Goal: Task Accomplishment & Management: Complete application form

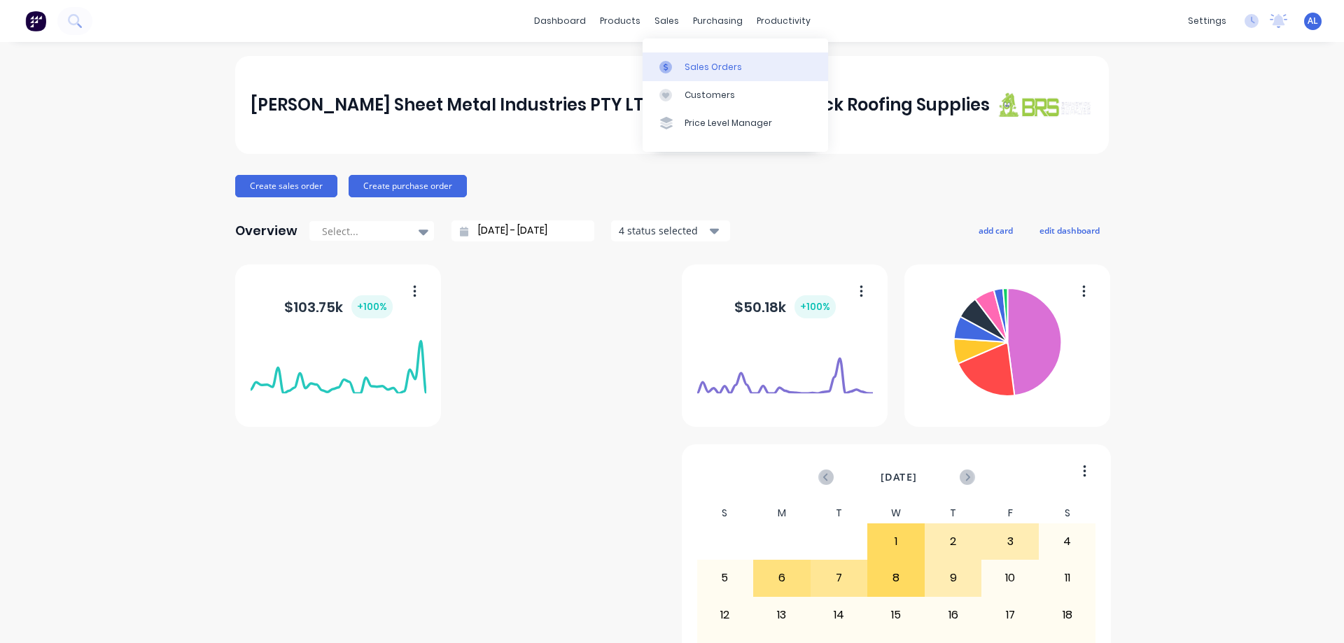
click at [709, 57] on link "Sales Orders" at bounding box center [736, 67] width 186 height 28
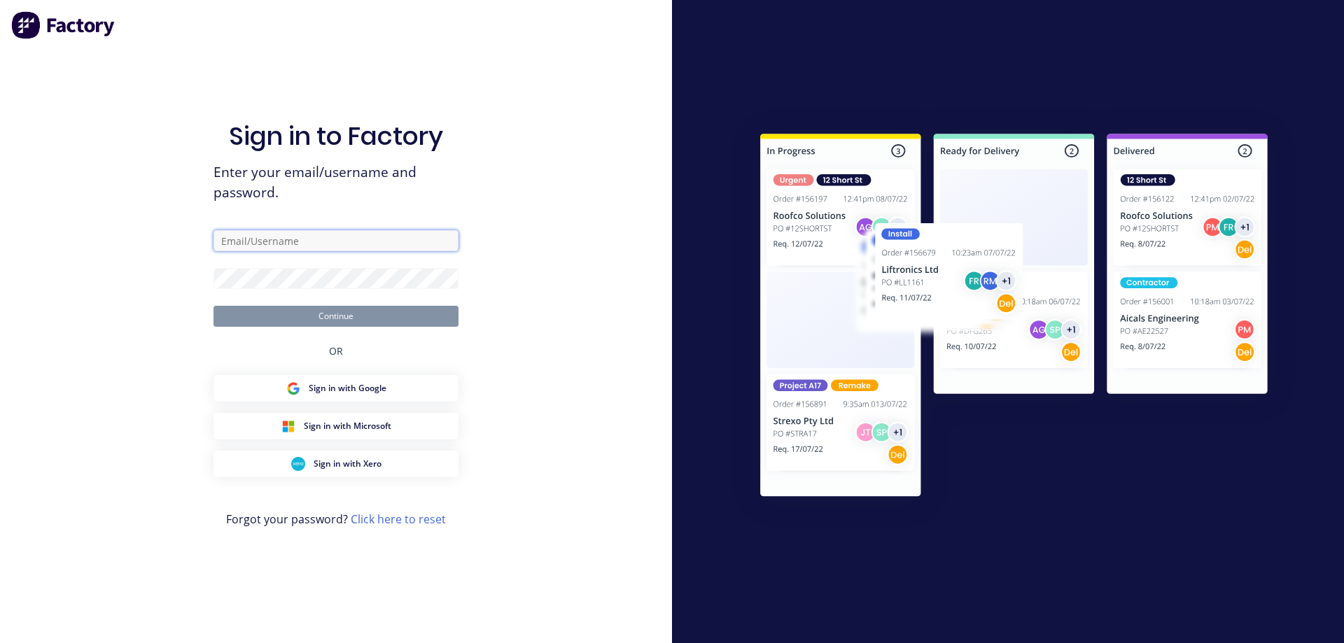
type input "[PERSON_NAME][EMAIL_ADDRESS][DOMAIN_NAME]"
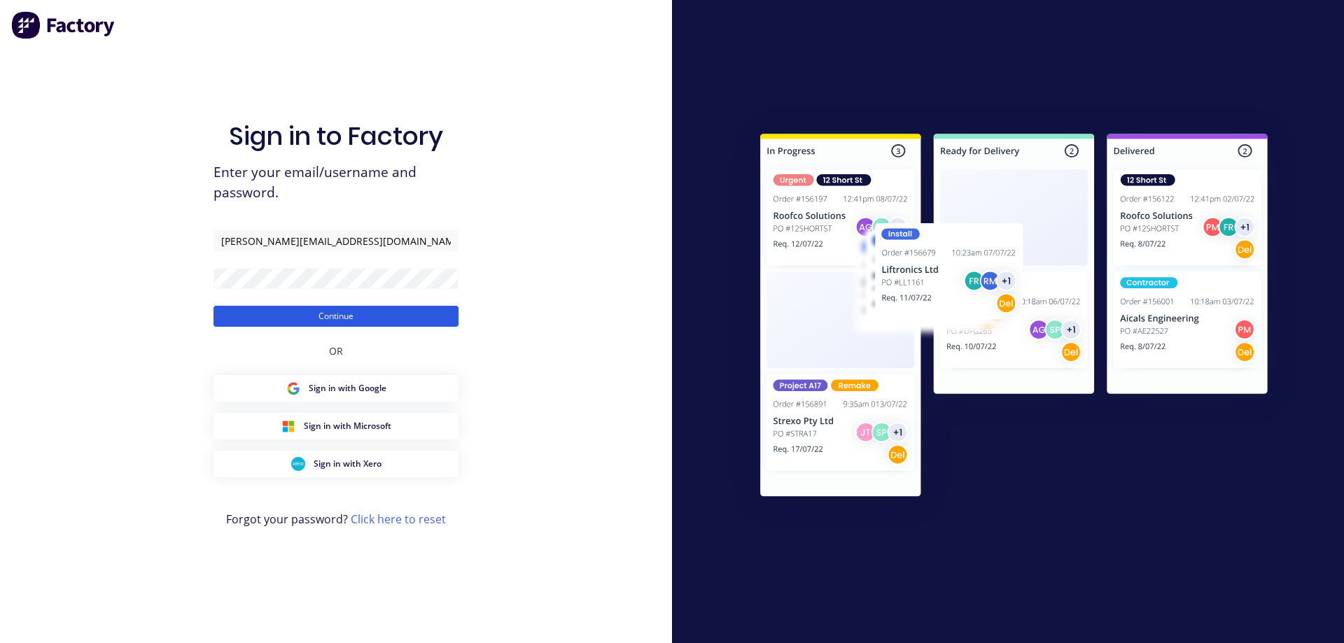
click at [349, 320] on button "Continue" at bounding box center [336, 316] width 245 height 21
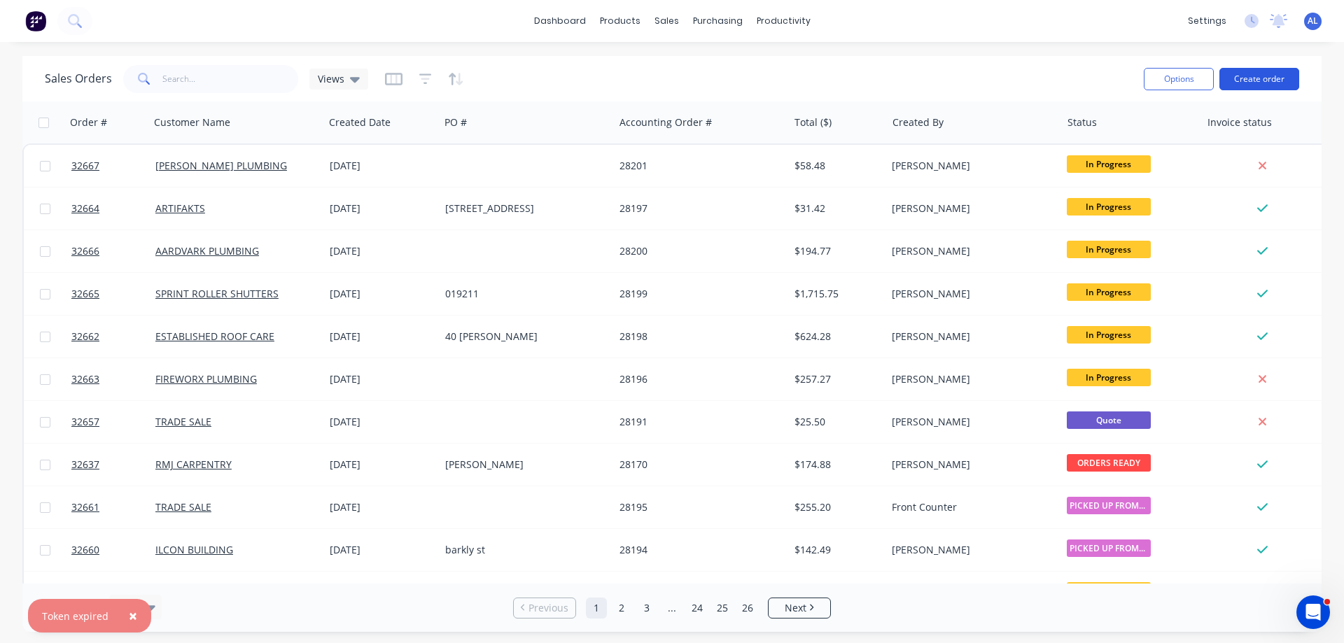
click at [1254, 77] on button "Create order" at bounding box center [1260, 79] width 80 height 22
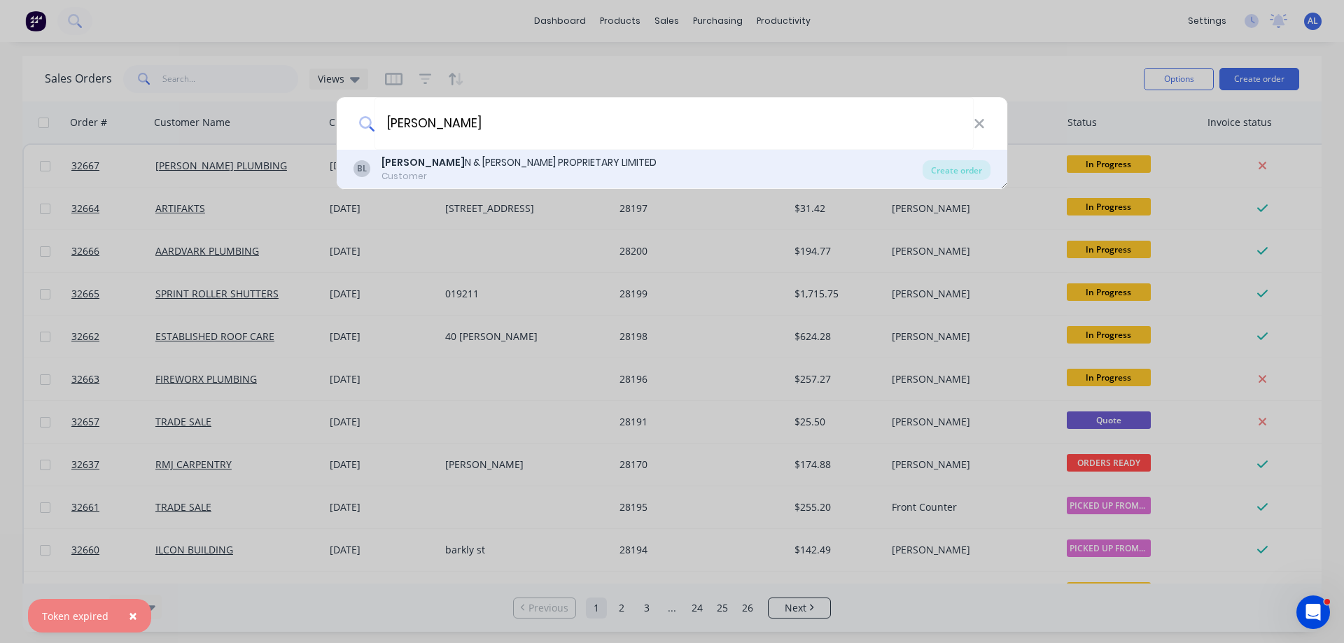
type input "[PERSON_NAME]"
click at [476, 161] on div "[PERSON_NAME] N & [PERSON_NAME] PROPRIETARY LIMITED" at bounding box center [519, 162] width 275 height 15
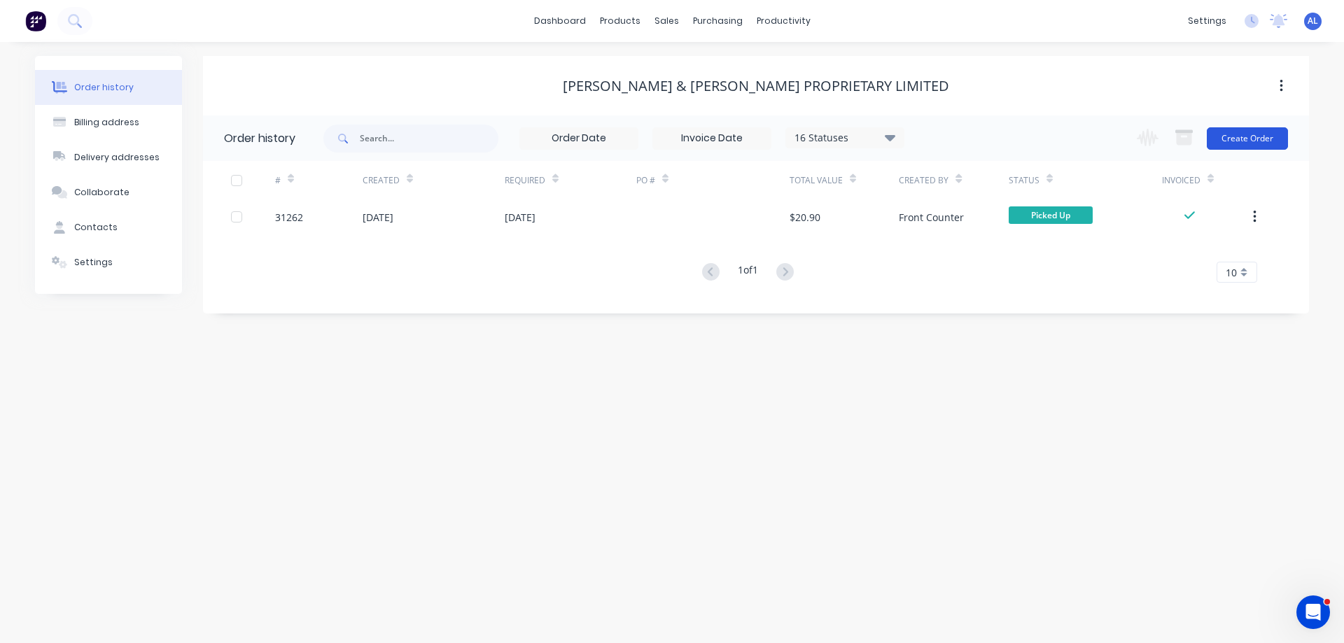
click at [1258, 136] on button "Create Order" at bounding box center [1247, 138] width 81 height 22
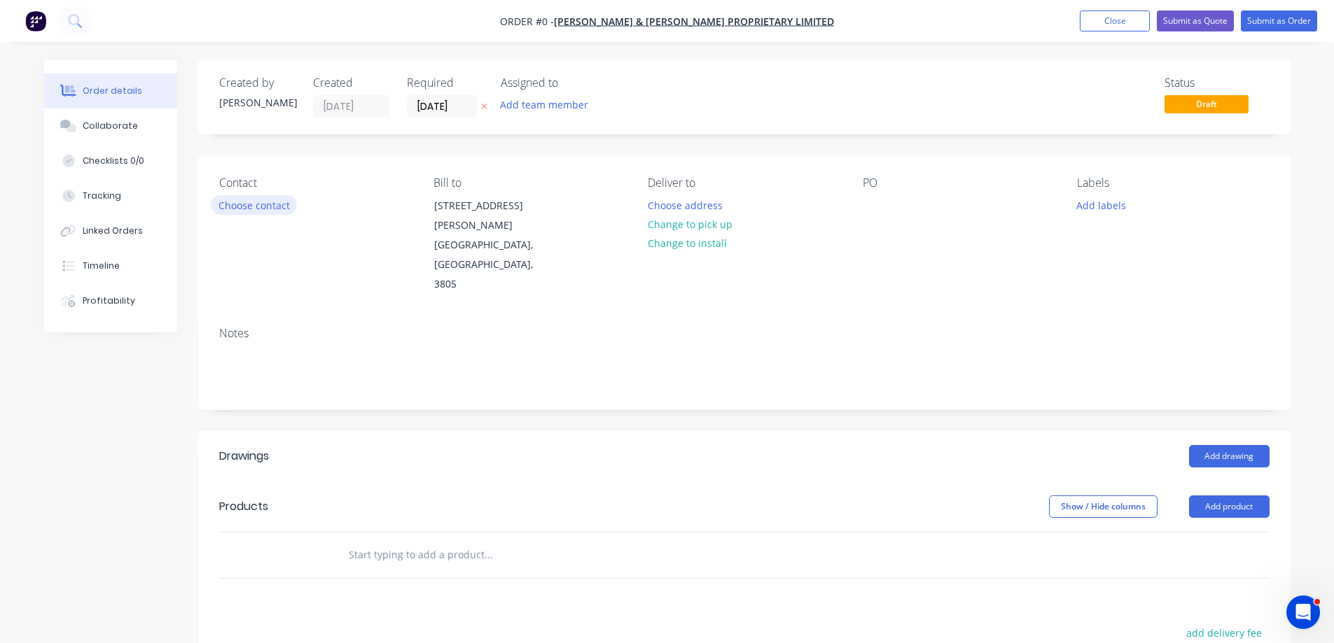
click at [281, 203] on button "Choose contact" at bounding box center [254, 204] width 86 height 19
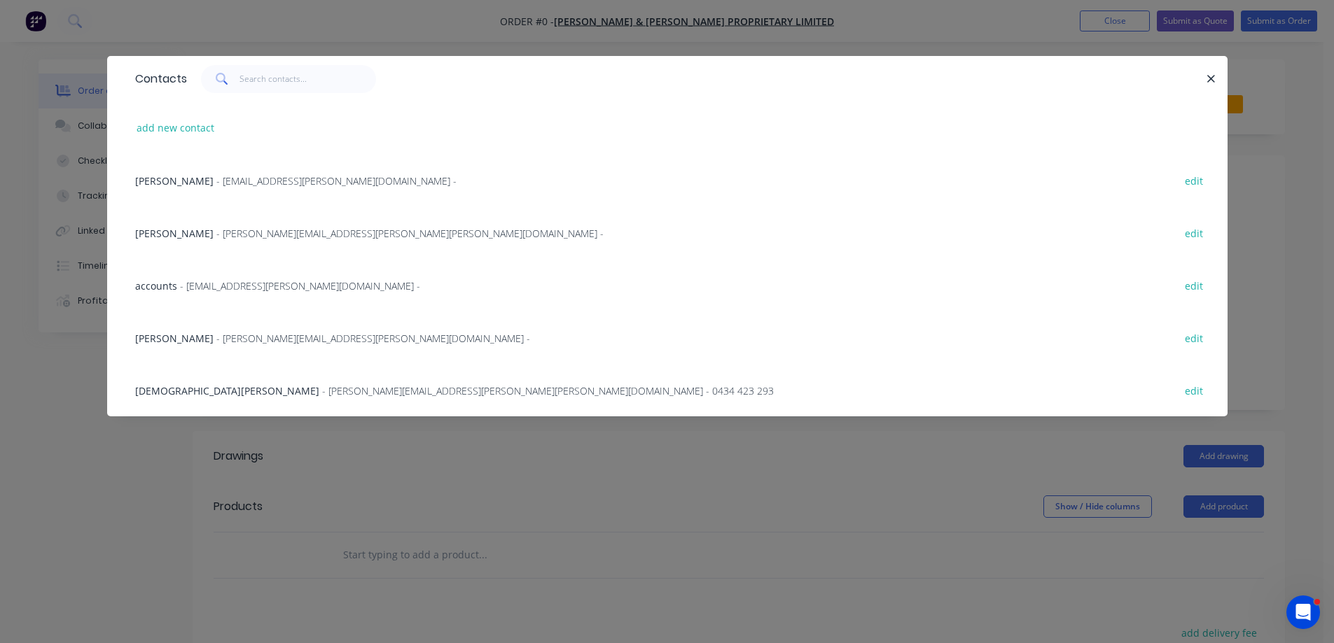
click at [238, 232] on span "- [PERSON_NAME][EMAIL_ADDRESS][PERSON_NAME][PERSON_NAME][DOMAIN_NAME] -" at bounding box center [409, 233] width 387 height 13
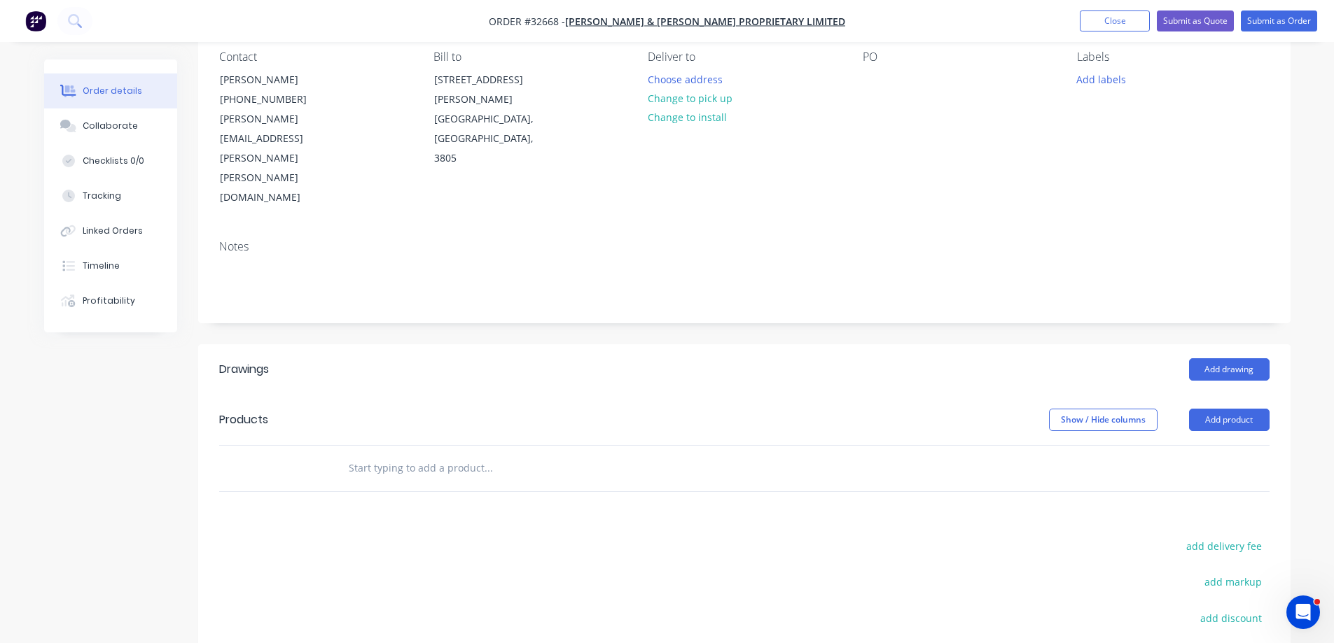
scroll to position [140, 0]
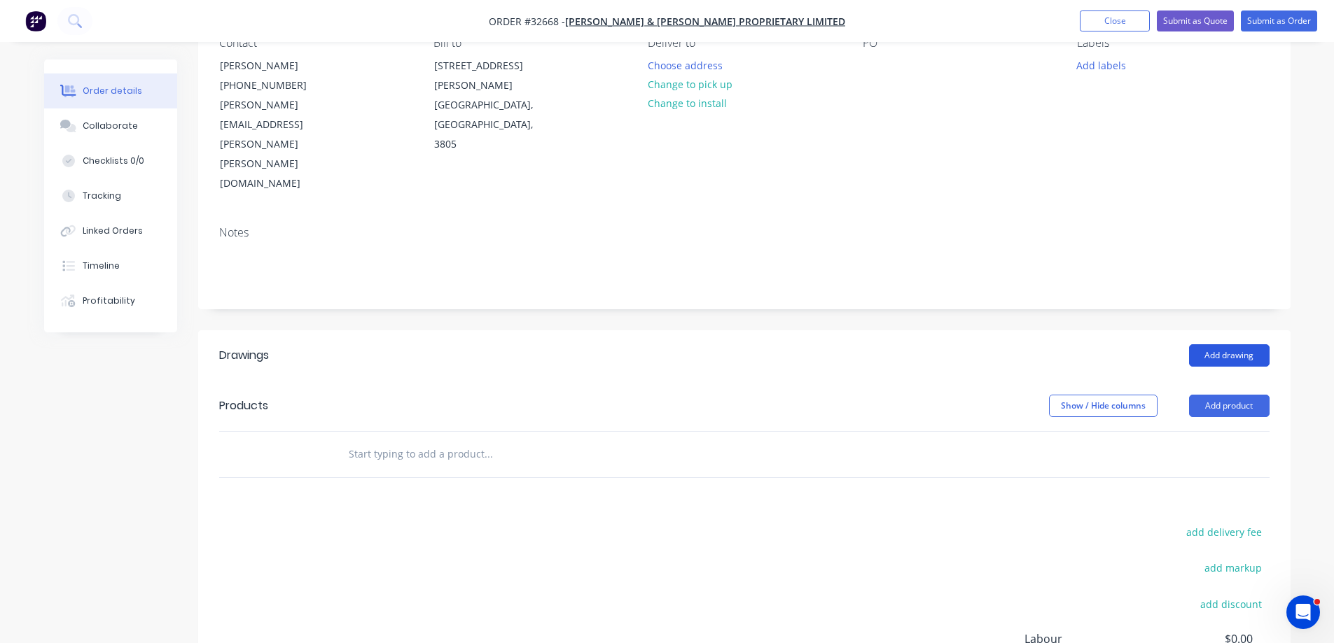
click at [1216, 344] on button "Add drawing" at bounding box center [1229, 355] width 81 height 22
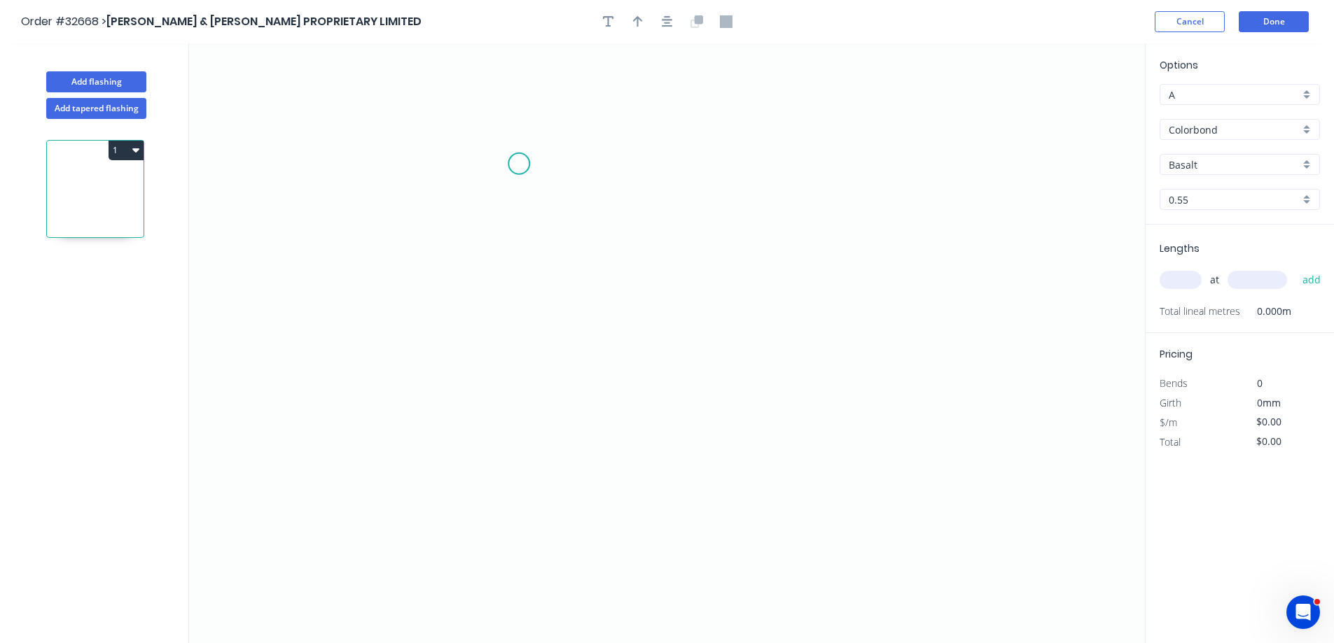
click at [526, 162] on icon "0" at bounding box center [667, 343] width 956 height 600
click at [518, 416] on icon "0" at bounding box center [667, 343] width 956 height 600
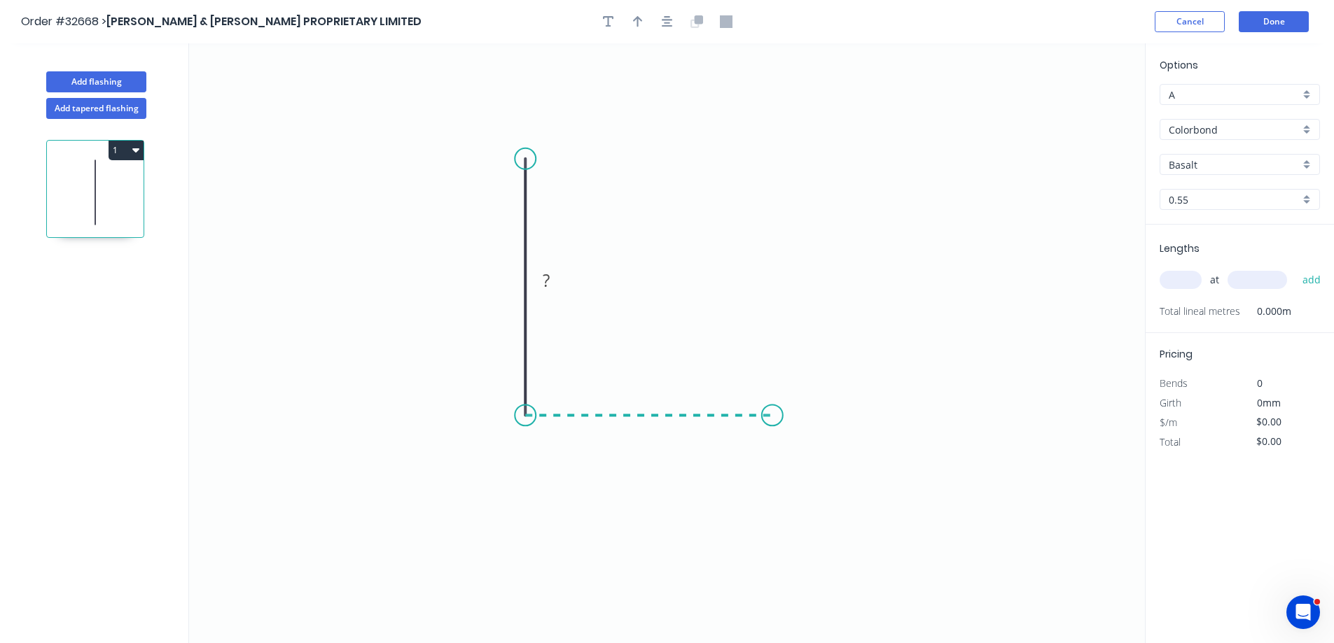
click at [773, 418] on icon "0 ?" at bounding box center [667, 343] width 956 height 600
click at [778, 489] on icon "0 ? ?" at bounding box center [667, 343] width 956 height 600
click at [773, 511] on circle at bounding box center [772, 510] width 21 height 21
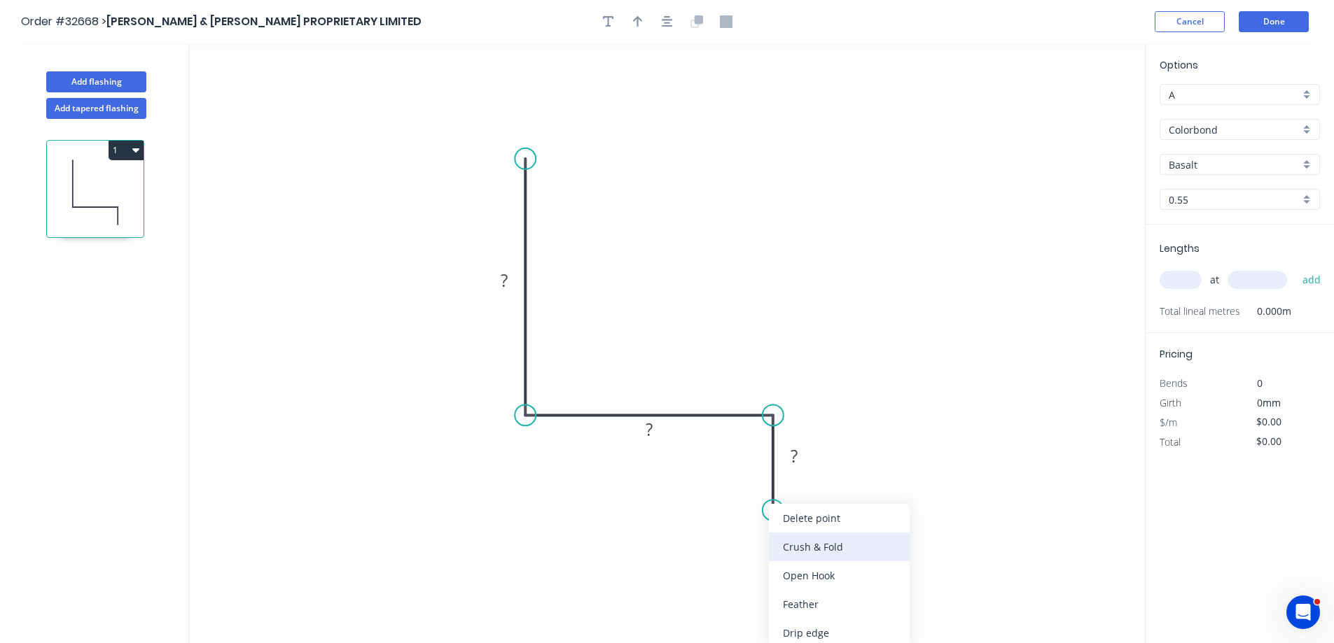
click at [853, 545] on div "Crush & Fold" at bounding box center [839, 547] width 141 height 29
drag, startPoint x: 816, startPoint y: 554, endPoint x: 807, endPoint y: 529, distance: 26.1
click at [816, 552] on div "Flip bend" at bounding box center [837, 555] width 141 height 29
click at [796, 453] on tspan "?" at bounding box center [793, 456] width 7 height 23
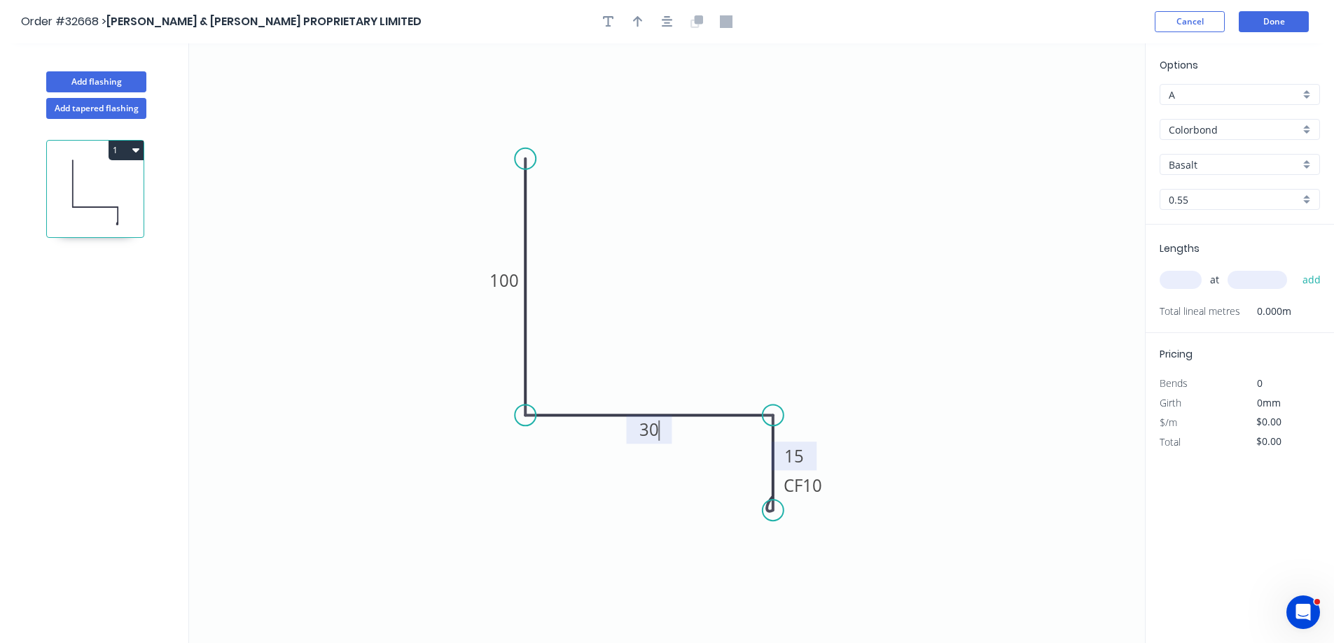
type input "$13.79"
click at [666, 19] on icon "button" at bounding box center [667, 21] width 11 height 13
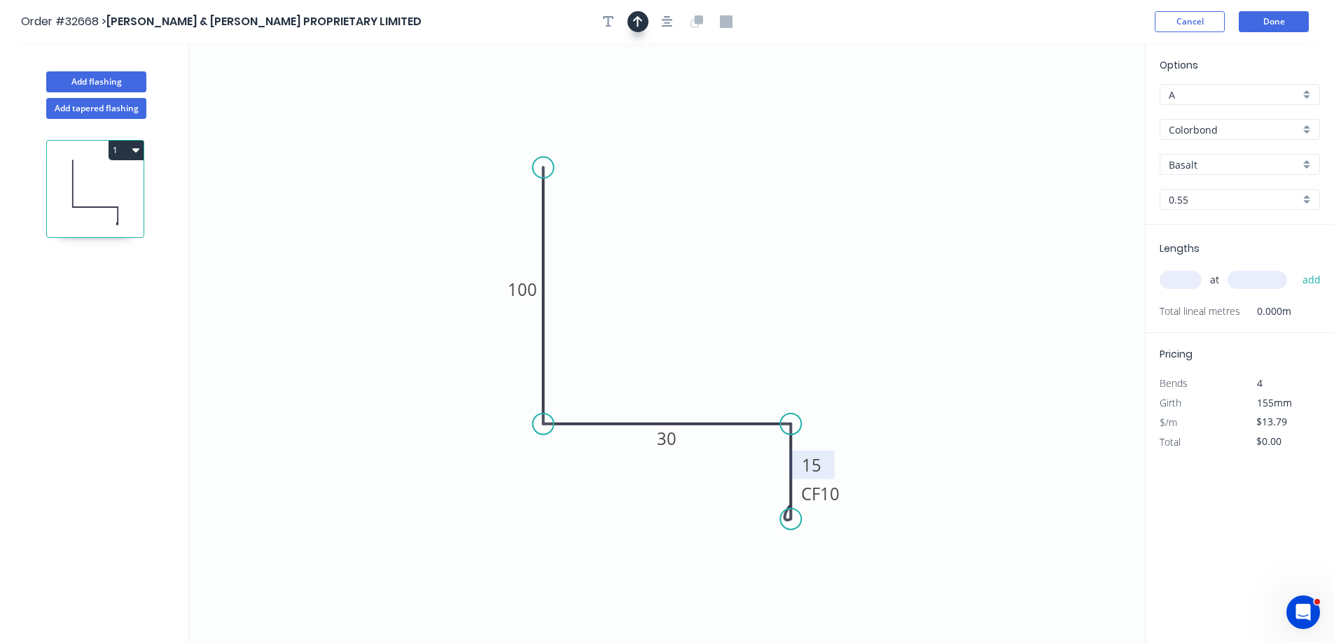
click at [634, 27] on icon "button" at bounding box center [638, 21] width 10 height 13
drag, startPoint x: 1075, startPoint y: 111, endPoint x: 799, endPoint y: 358, distance: 370.9
click at [679, 359] on icon at bounding box center [680, 343] width 13 height 45
click at [1306, 164] on div "Basalt" at bounding box center [1239, 164] width 160 height 21
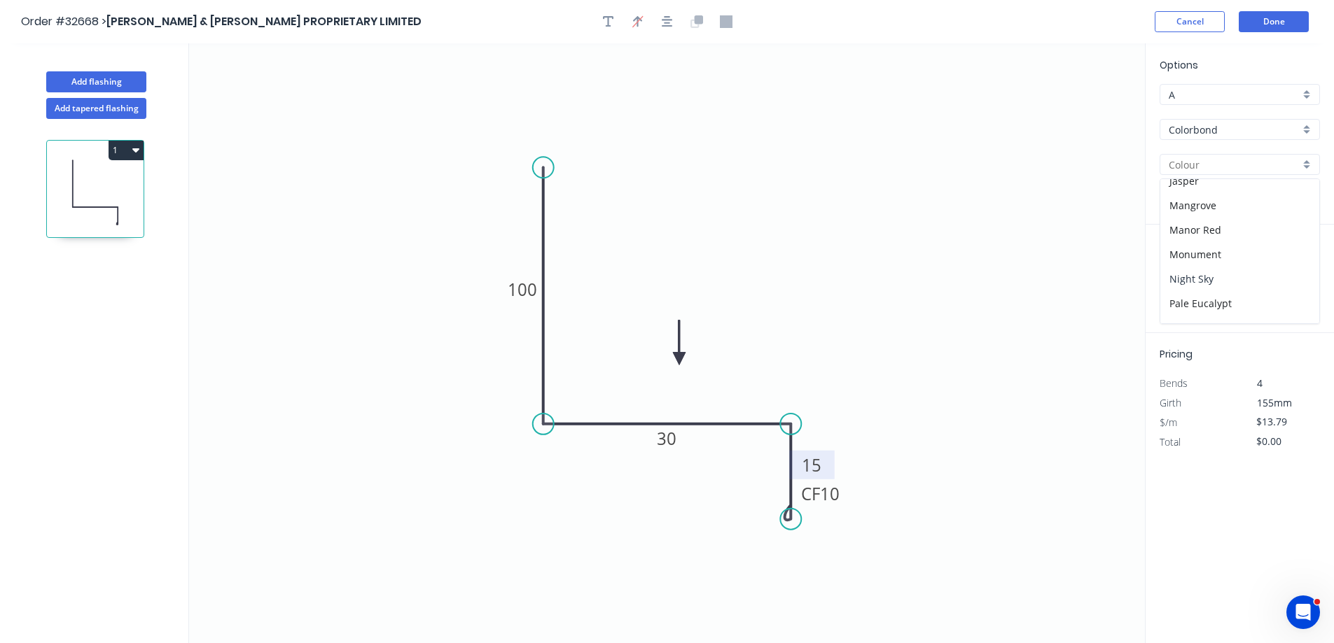
click at [1215, 278] on div "Night Sky" at bounding box center [1239, 279] width 159 height 25
type input "Night Sky"
drag, startPoint x: 1176, startPoint y: 275, endPoint x: 1022, endPoint y: 274, distance: 154.0
click at [1173, 277] on input "text" at bounding box center [1180, 280] width 42 height 18
type input "1"
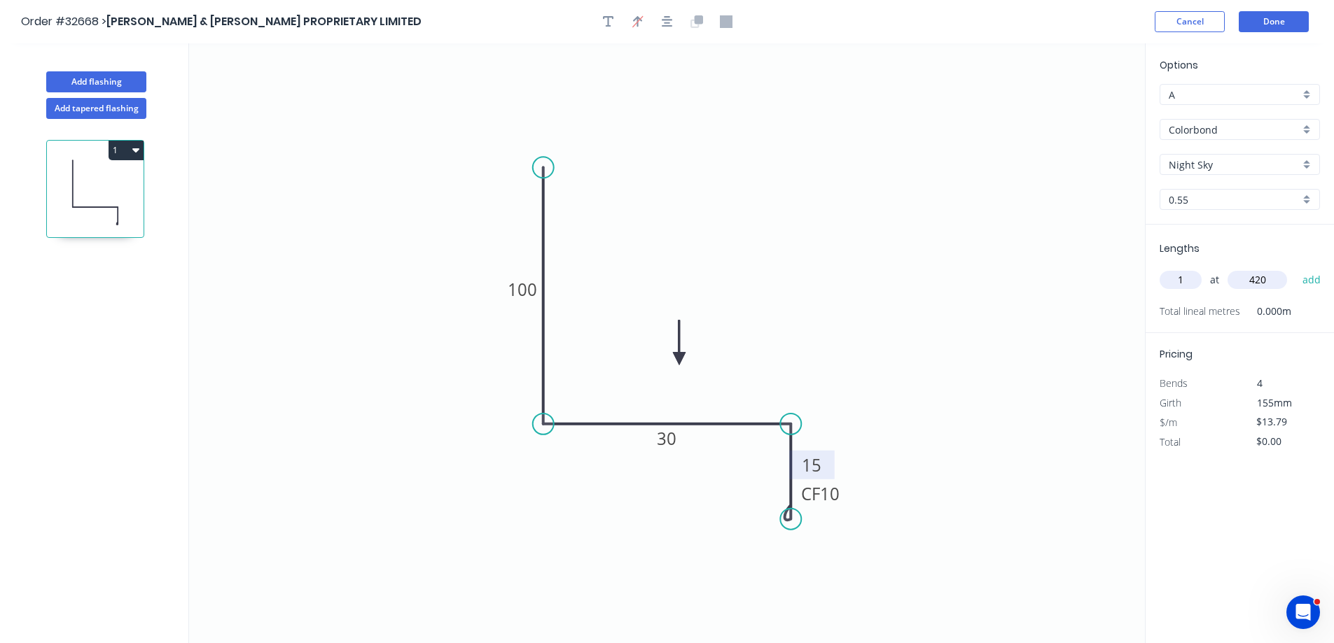
type input "420"
click at [1295, 268] on button "add" at bounding box center [1311, 280] width 33 height 24
type input "$13.79"
type input "1"
type input "910"
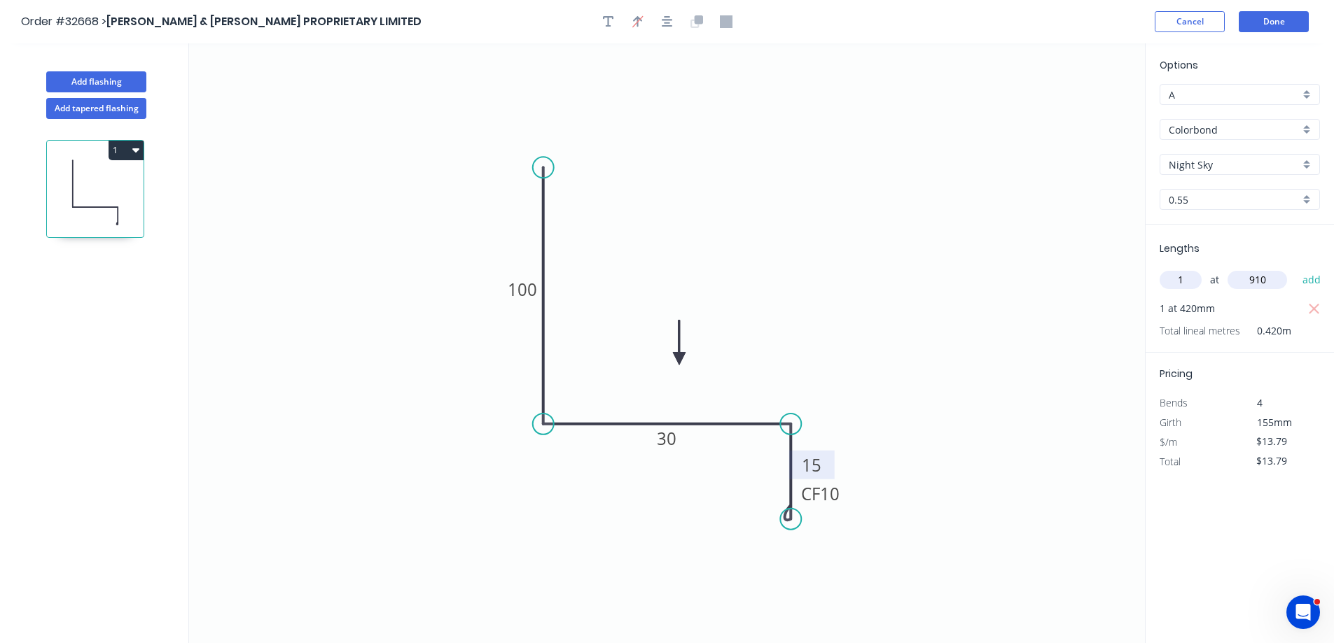
click at [1295, 268] on button "add" at bounding box center [1311, 280] width 33 height 24
type input "$27.58"
type input "1"
type input "820"
click at [1295, 268] on button "add" at bounding box center [1311, 280] width 33 height 24
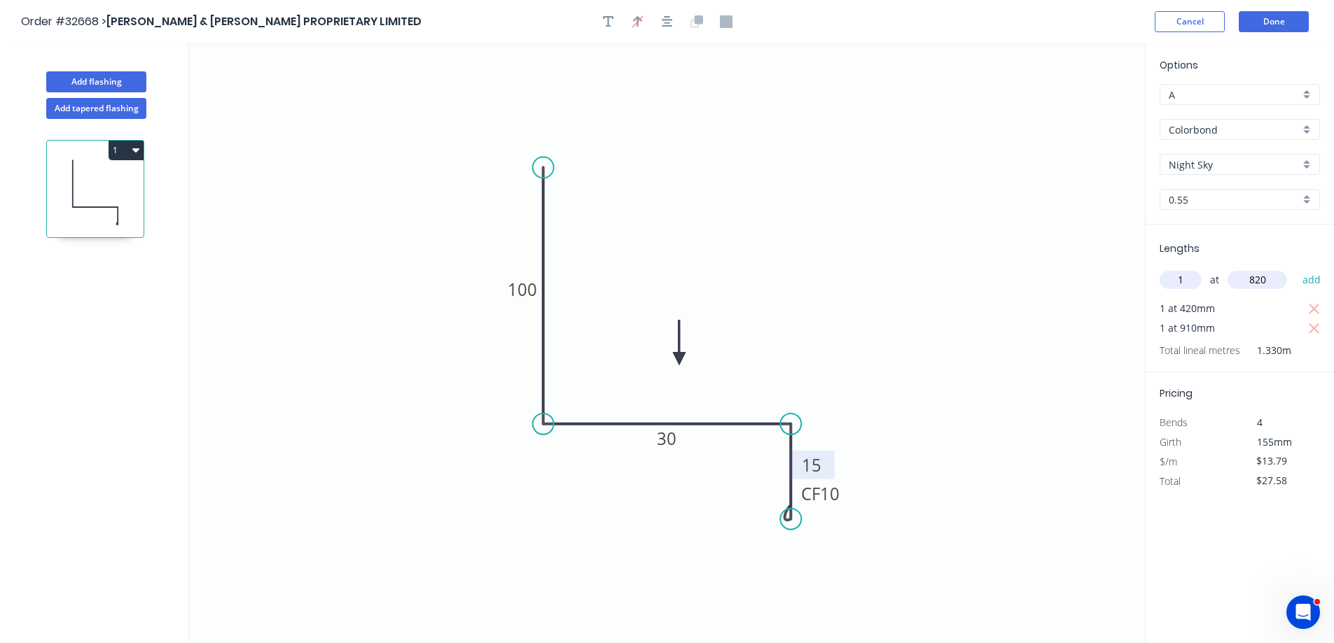
type input "$41.37"
type input "1"
type input "850"
click at [1295, 268] on button "add" at bounding box center [1311, 280] width 33 height 24
type input "$55.16"
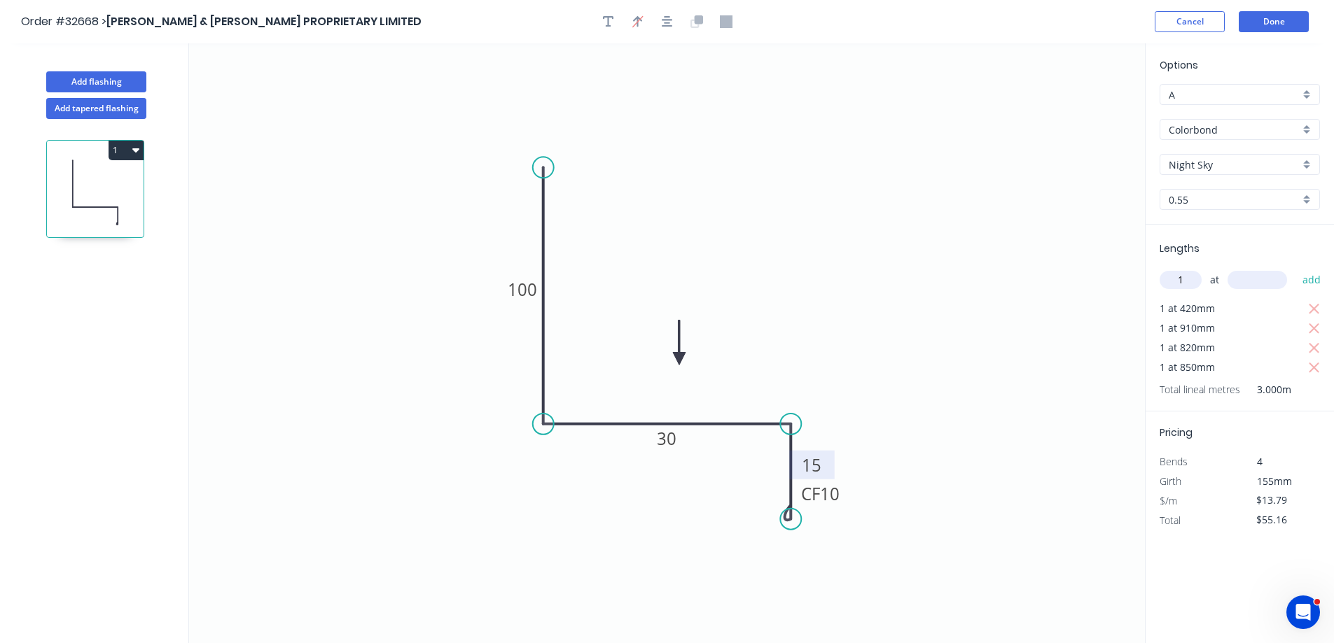
type input "1"
type input "1200"
click at [1295, 268] on button "add" at bounding box center [1311, 280] width 33 height 24
type input "$71.71"
type input "1"
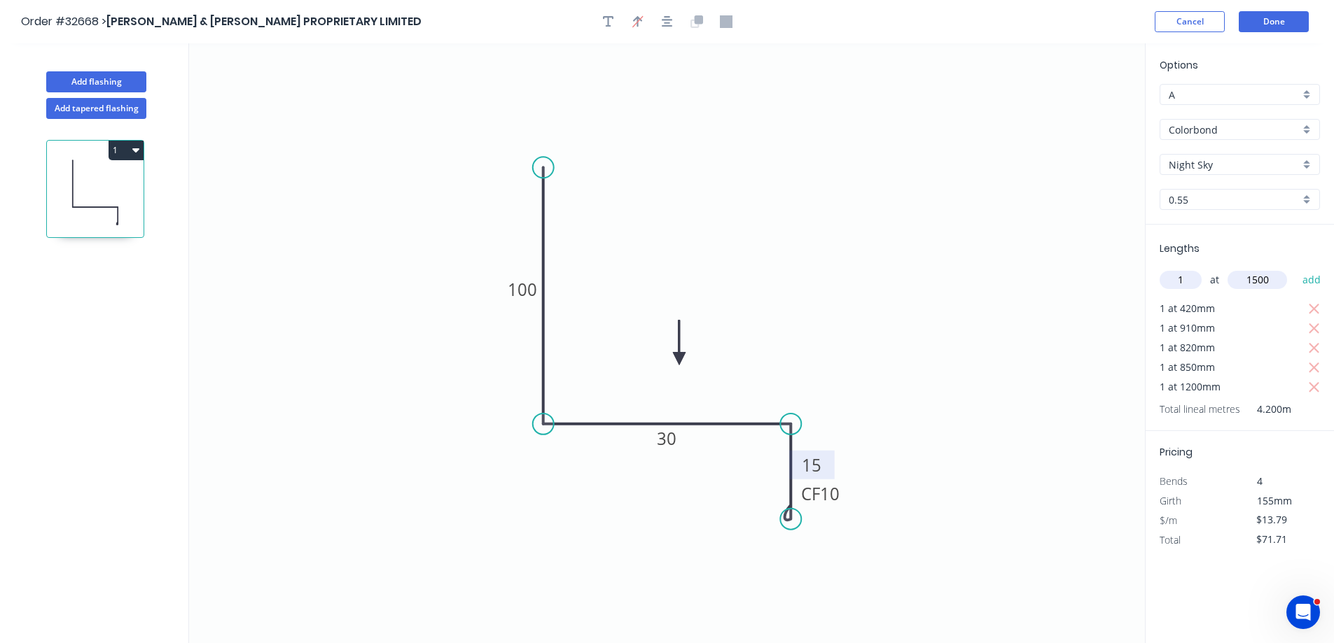
type input "1500"
click at [1295, 268] on button "add" at bounding box center [1311, 280] width 33 height 24
type input "$92.39"
click at [1281, 25] on button "Done" at bounding box center [1273, 21] width 70 height 21
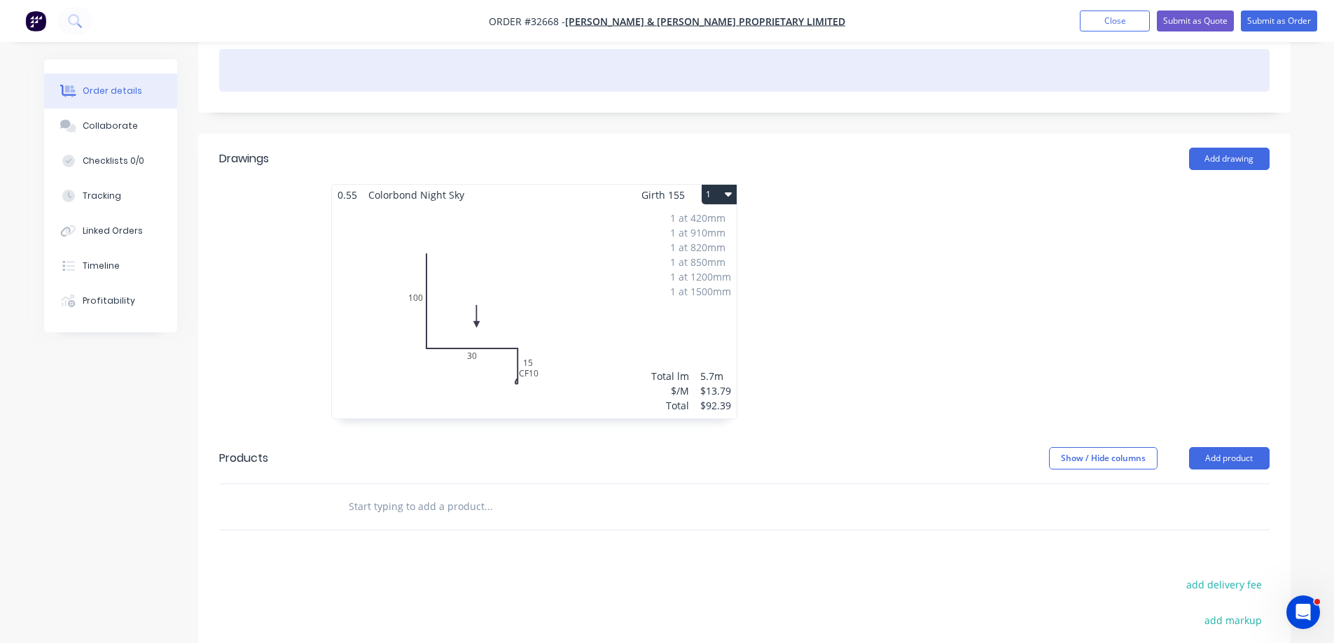
scroll to position [210, 0]
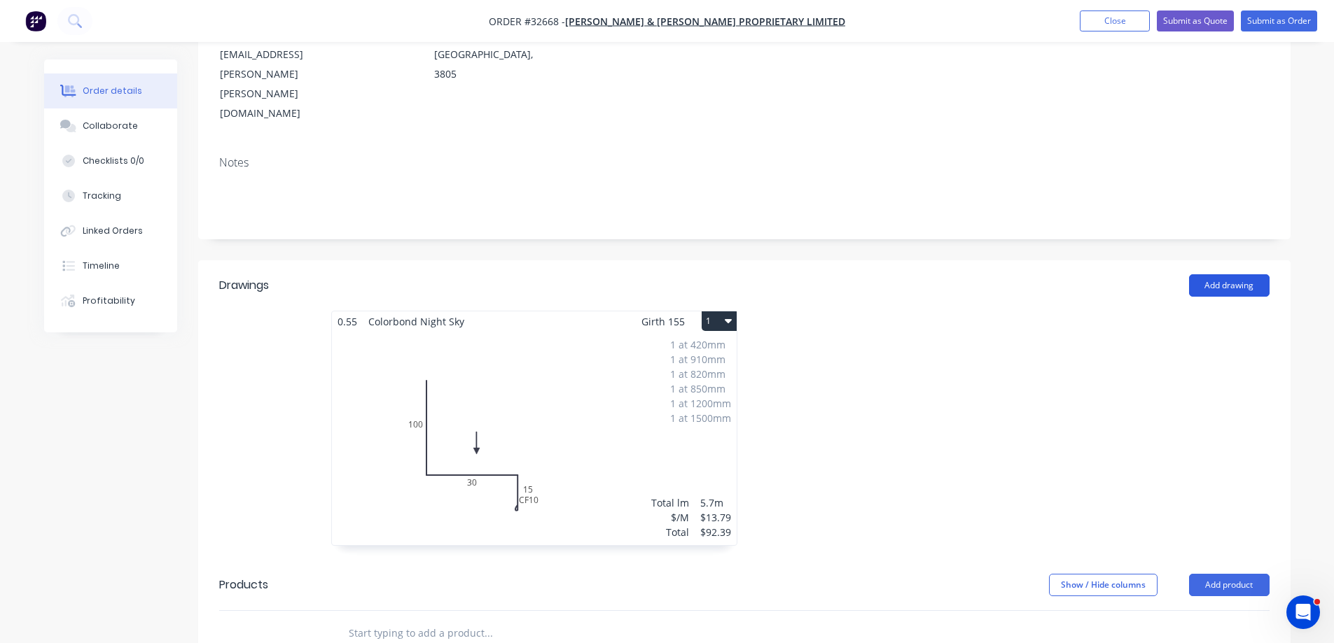
click at [1239, 274] on button "Add drawing" at bounding box center [1229, 285] width 81 height 22
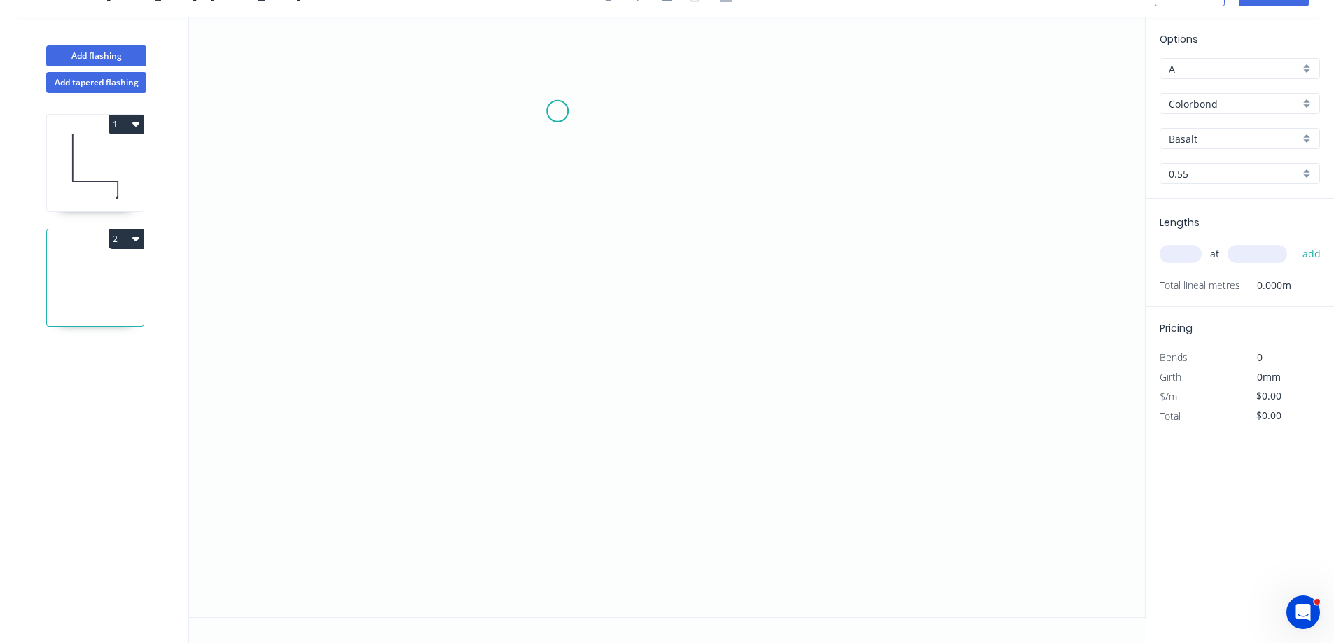
click at [557, 111] on icon "0" at bounding box center [667, 318] width 956 height 600
click at [558, 360] on icon "0" at bounding box center [667, 318] width 956 height 600
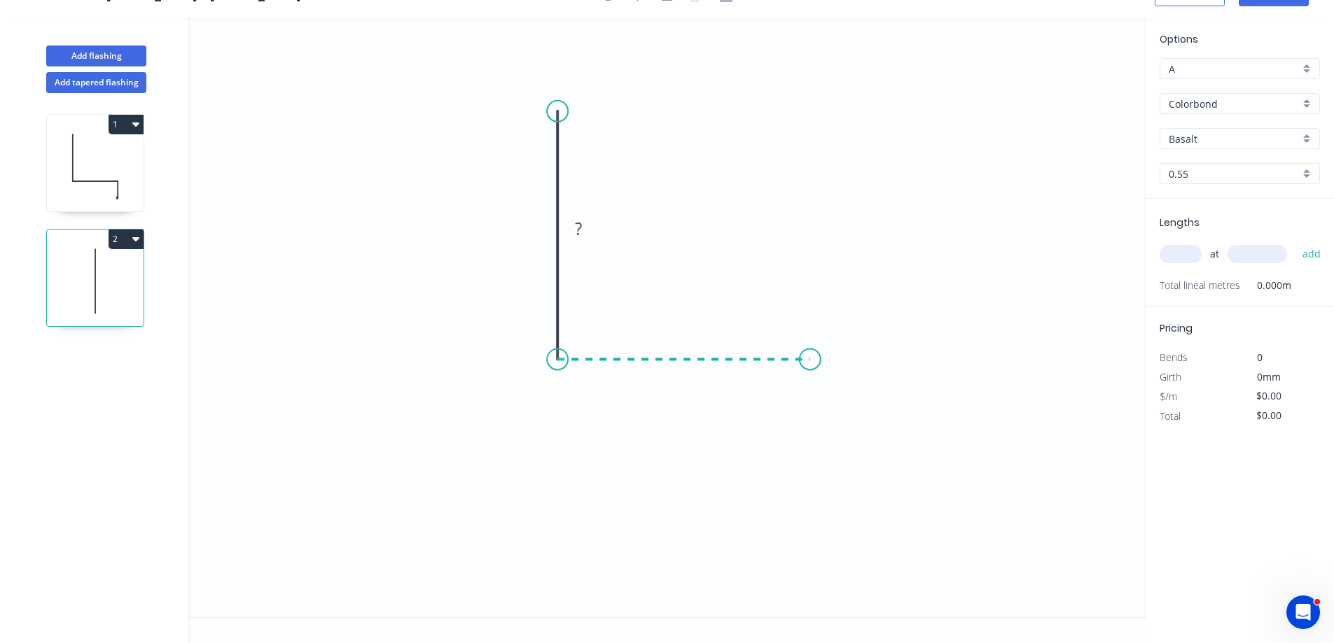
click at [810, 356] on icon "0 ?" at bounding box center [667, 318] width 956 height 600
drag, startPoint x: 809, startPoint y: 461, endPoint x: 753, endPoint y: 464, distance: 55.4
click at [808, 461] on icon "0 ? ?" at bounding box center [667, 318] width 956 height 600
drag, startPoint x: 545, startPoint y: 231, endPoint x: 929, endPoint y: 208, distance: 385.0
click at [551, 227] on g "?" at bounding box center [537, 228] width 46 height 29
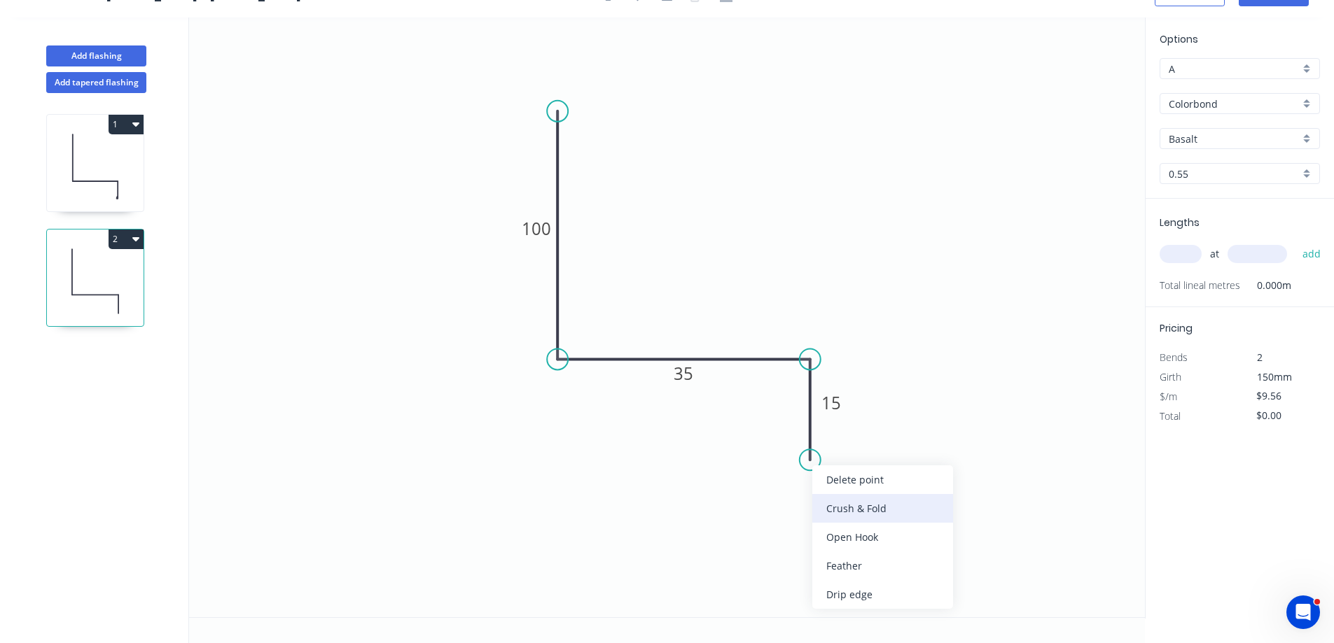
click at [883, 510] on div "Crush & Fold" at bounding box center [882, 508] width 141 height 29
type input "$13.79"
click at [890, 507] on div "Flip bend" at bounding box center [883, 504] width 141 height 29
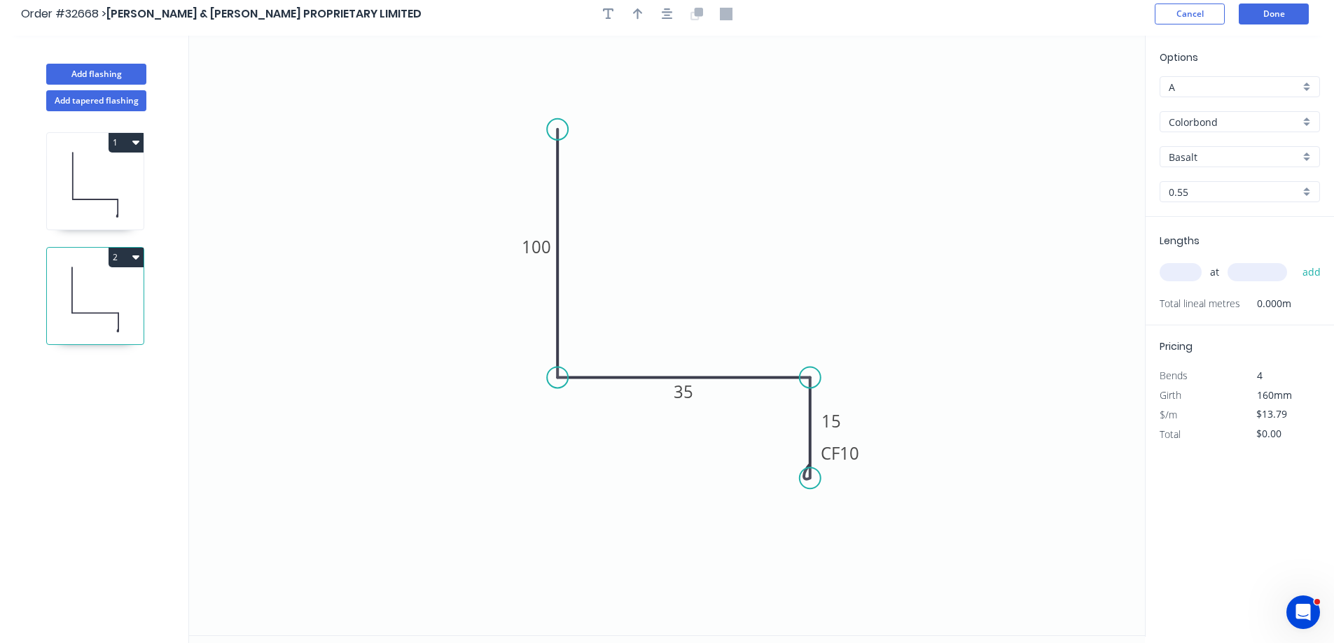
scroll to position [0, 0]
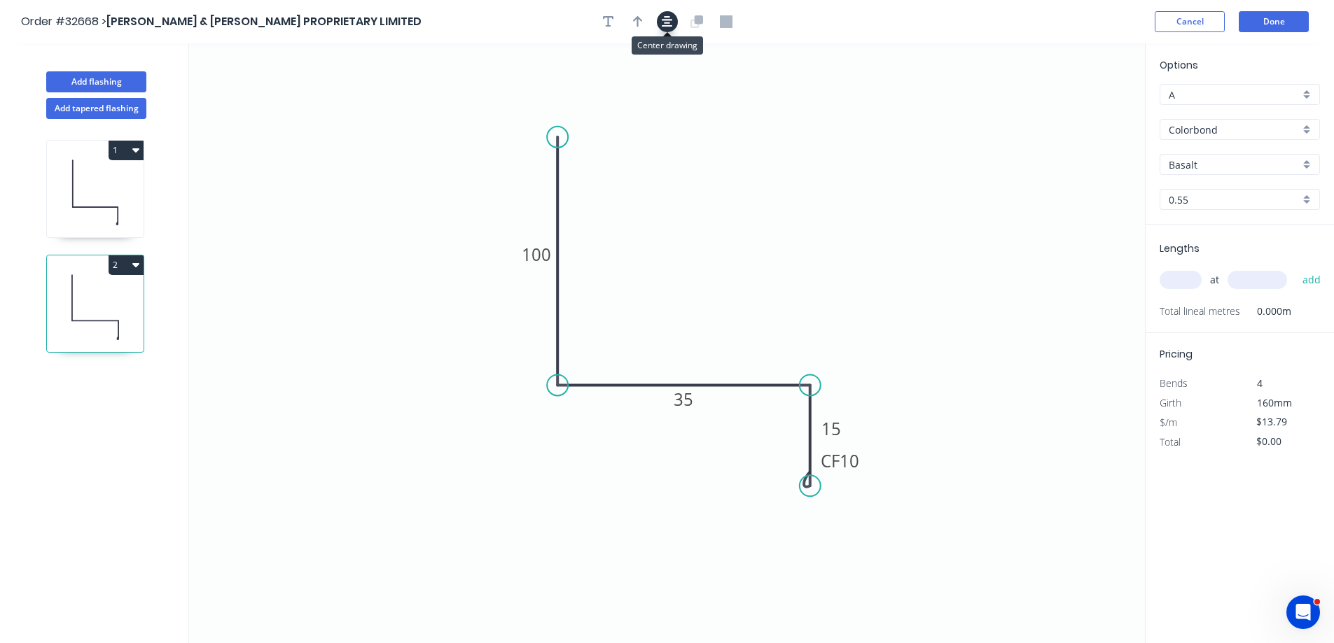
click at [662, 18] on icon "button" at bounding box center [667, 21] width 11 height 13
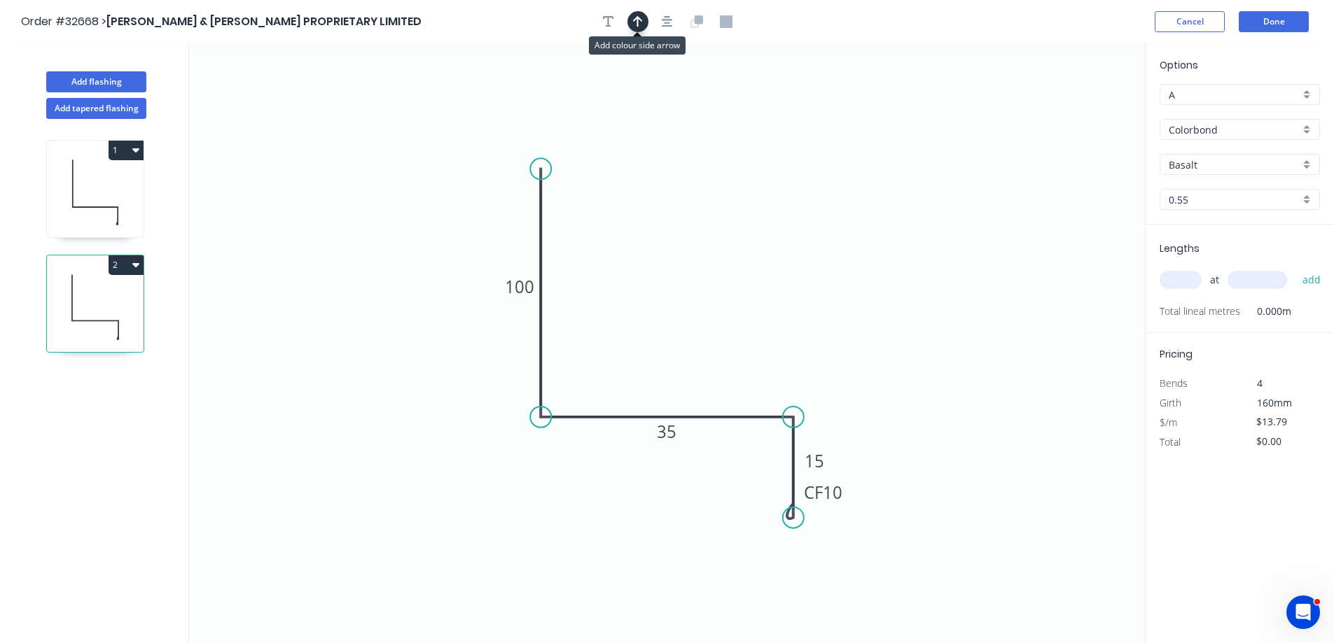
click at [634, 18] on icon "button" at bounding box center [638, 21] width 10 height 13
drag, startPoint x: 1075, startPoint y: 107, endPoint x: 940, endPoint y: 226, distance: 180.1
click at [714, 340] on icon at bounding box center [714, 323] width 13 height 45
click at [1309, 162] on div "Basalt" at bounding box center [1239, 164] width 160 height 21
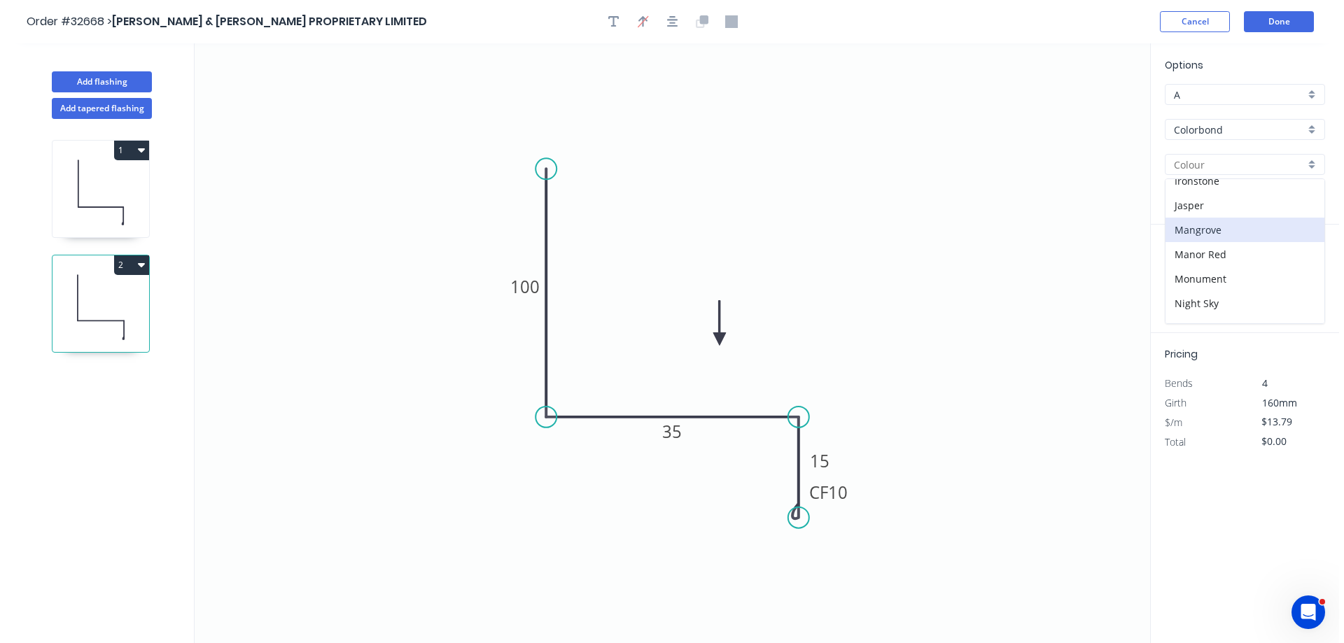
scroll to position [280, 0]
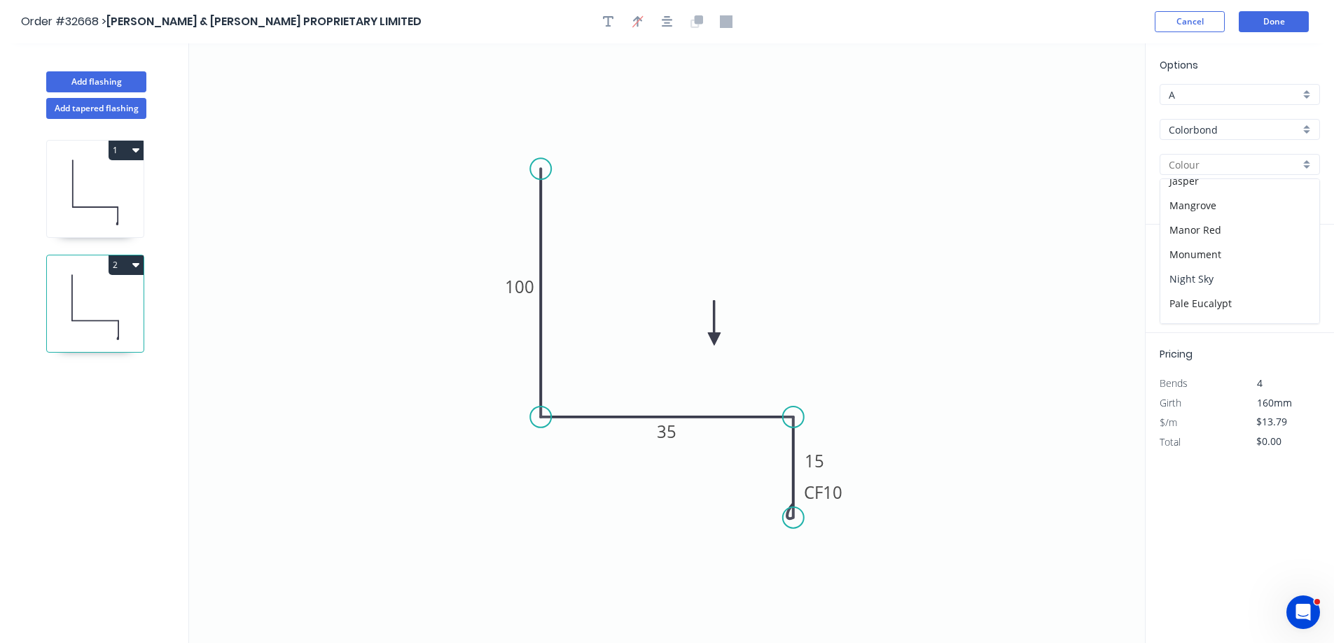
click at [1225, 275] on div "Night Sky" at bounding box center [1239, 279] width 159 height 25
type input "Night Sky"
click at [1194, 277] on input "text" at bounding box center [1180, 280] width 42 height 18
type input "1"
type input "1605"
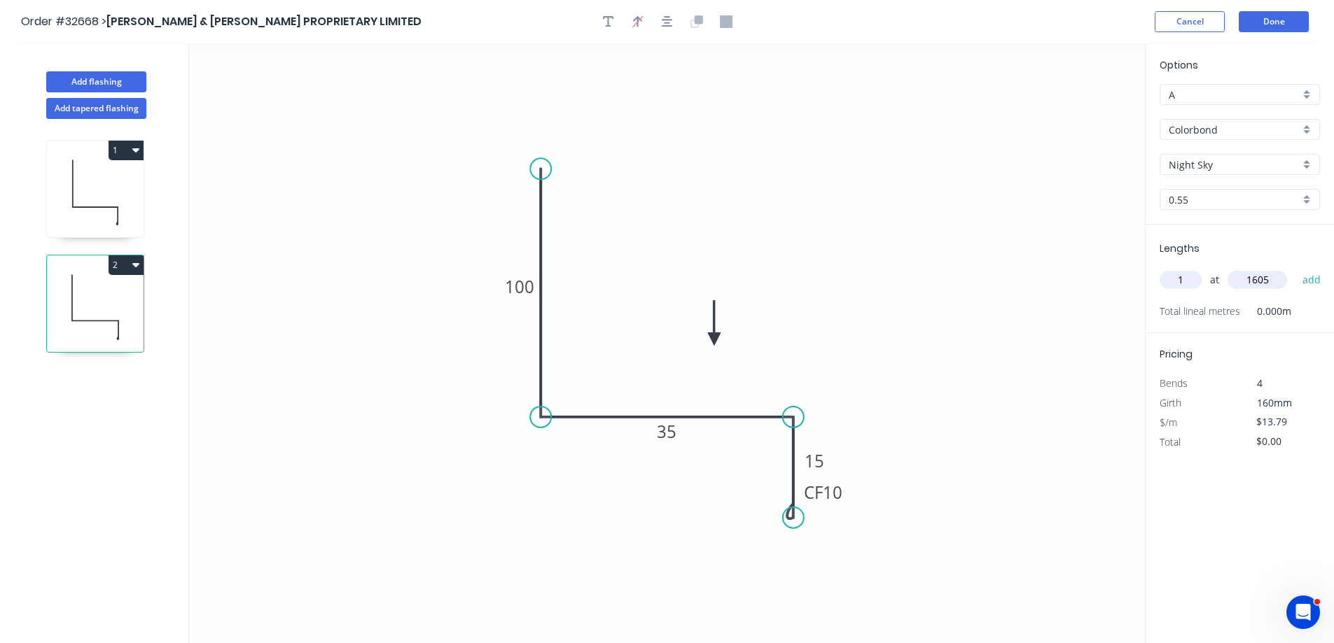
click at [1295, 268] on button "add" at bounding box center [1311, 280] width 33 height 24
type input "$22.13"
type input "1"
type input "700"
click at [1295, 268] on button "add" at bounding box center [1311, 280] width 33 height 24
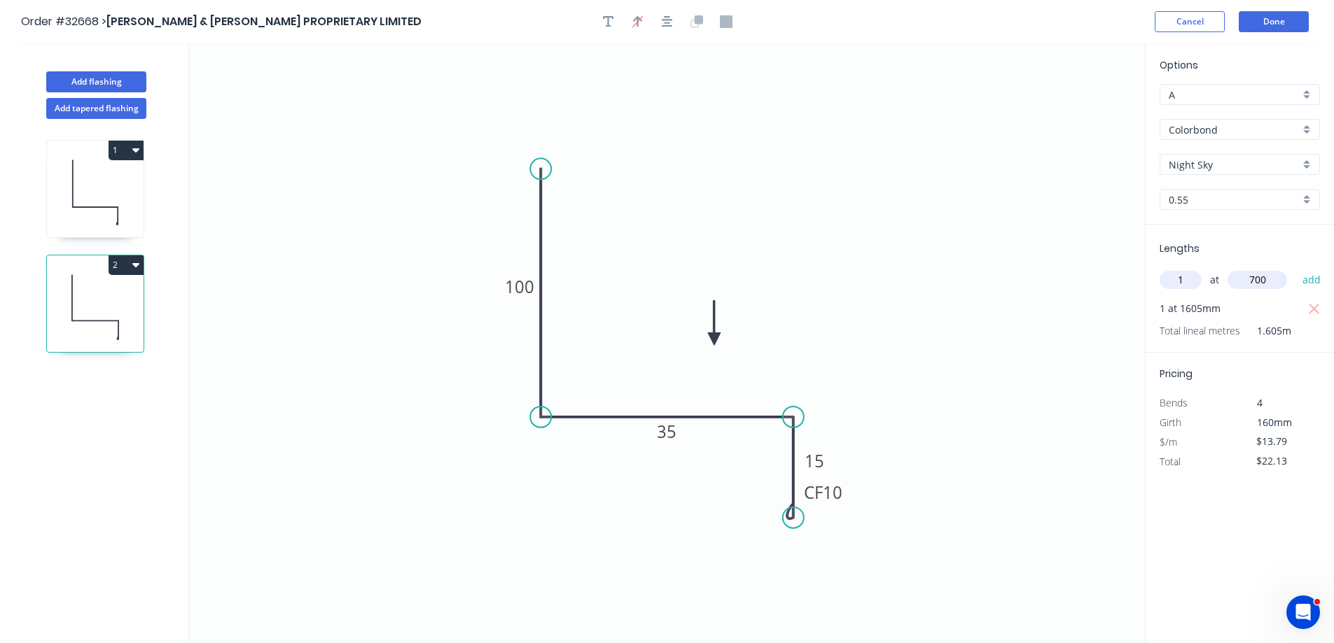
type input "$35.92"
type input "1"
type input "2860"
click at [1295, 268] on button "add" at bounding box center [1311, 280] width 33 height 24
type input "$75.36"
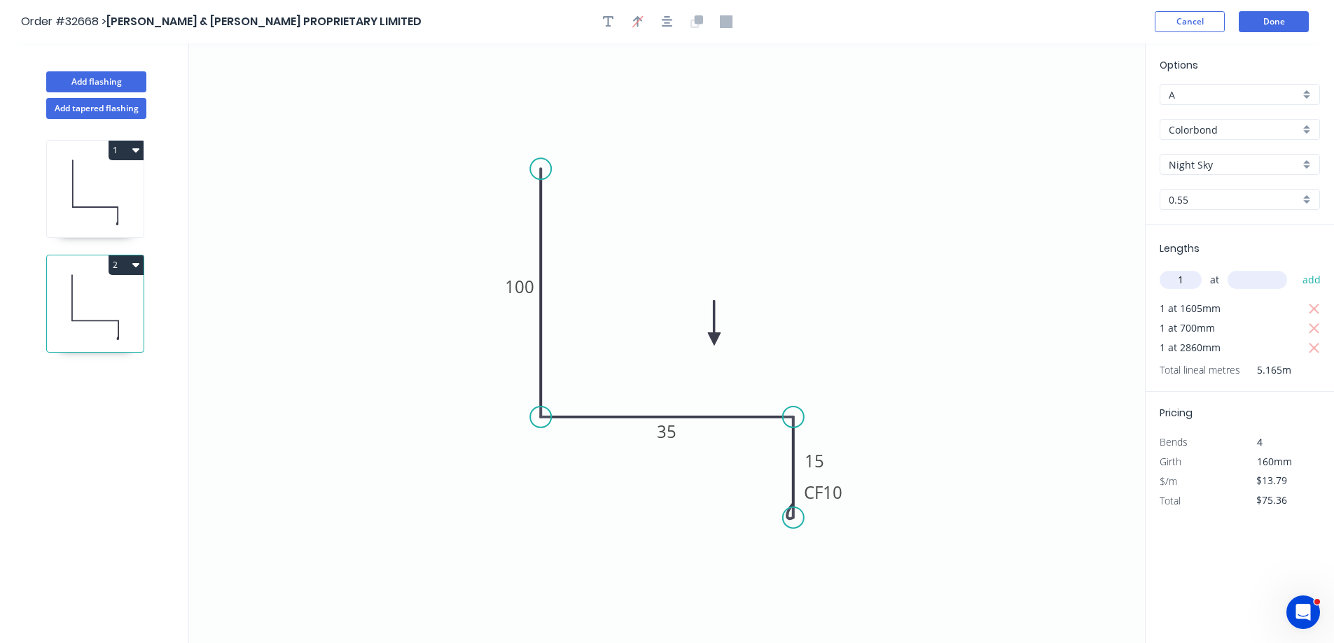
type input "1"
type input "3725"
click at [1295, 268] on button "add" at bounding box center [1311, 280] width 33 height 24
type input "$126.73"
click at [1287, 27] on button "Done" at bounding box center [1273, 21] width 70 height 21
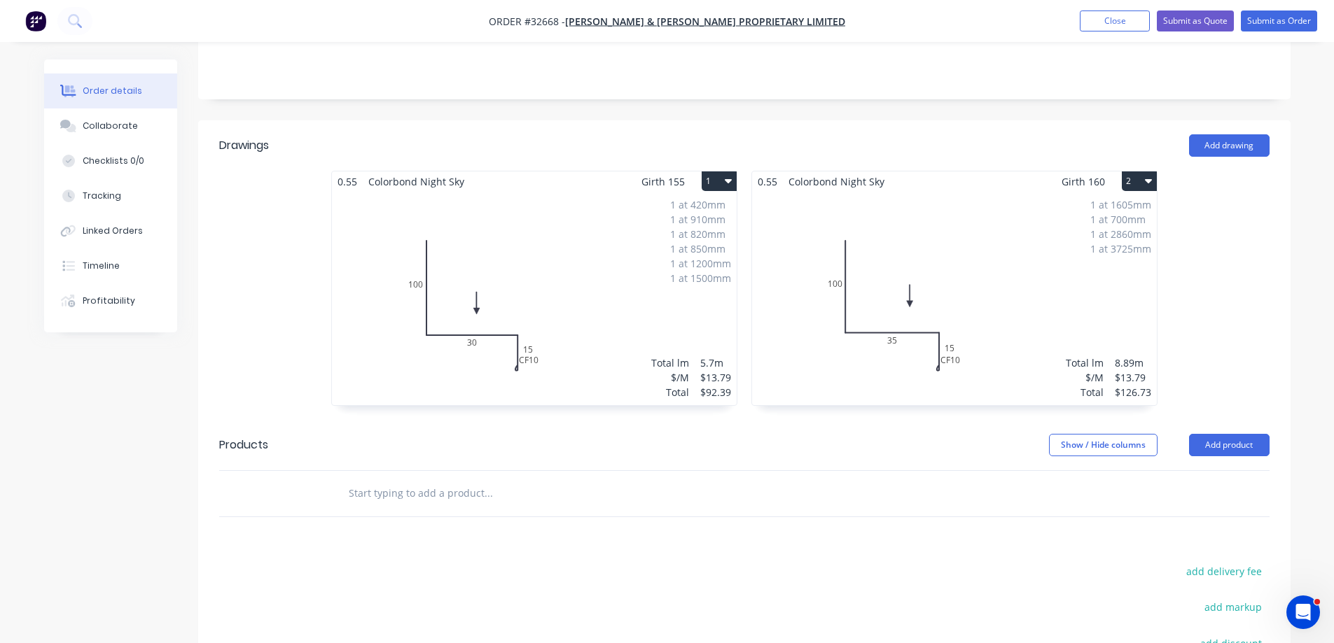
click at [561, 192] on div "1 at 420mm 1 at 910mm 1 at 820mm 1 at 850mm 1 at 1200mm 1 at 1500mm Total lm $/…" at bounding box center [534, 299] width 405 height 214
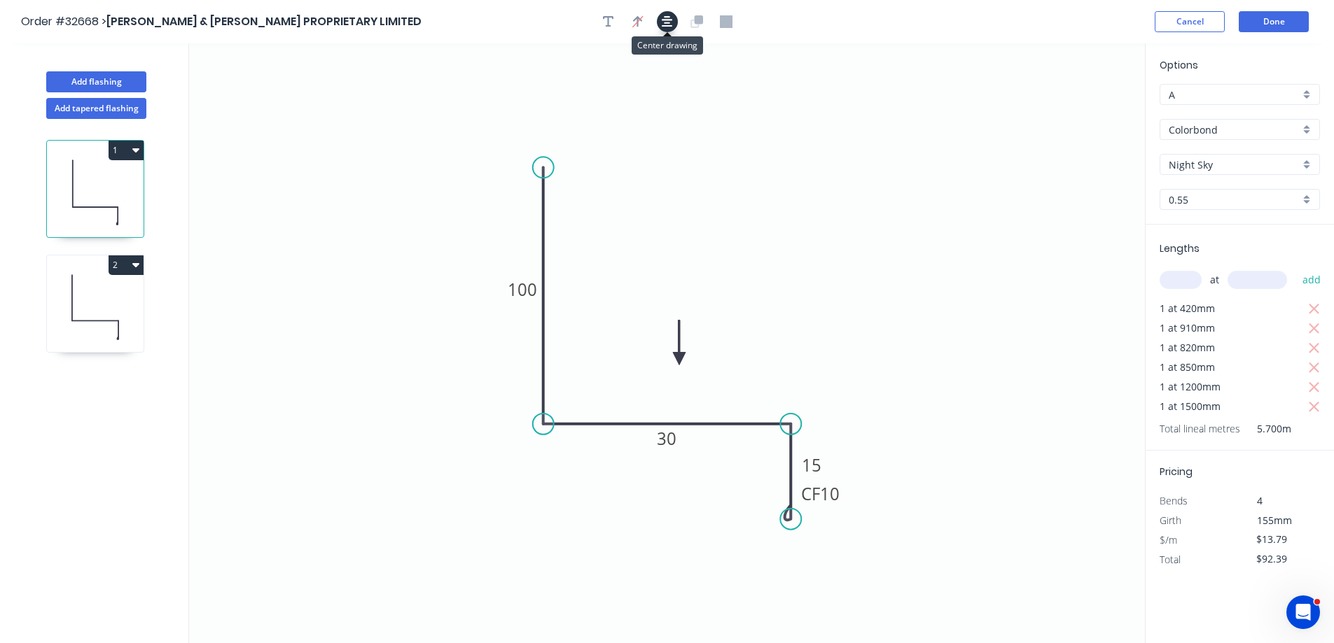
click at [666, 20] on icon "button" at bounding box center [667, 21] width 11 height 11
click at [1290, 24] on button "Done" at bounding box center [1273, 21] width 70 height 21
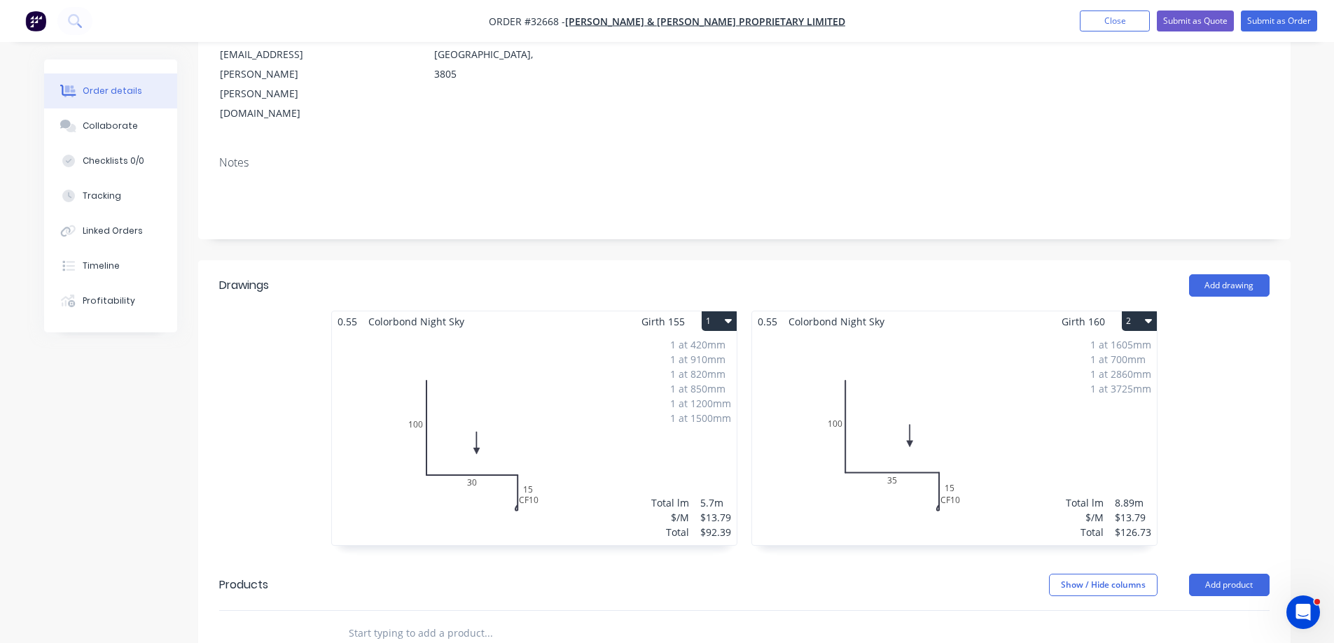
click at [934, 342] on div "1 at 1605mm 1 at 700mm 1 at 2860mm 1 at 3725mm Total lm $/M Total 8.89m $13.79 …" at bounding box center [954, 439] width 405 height 214
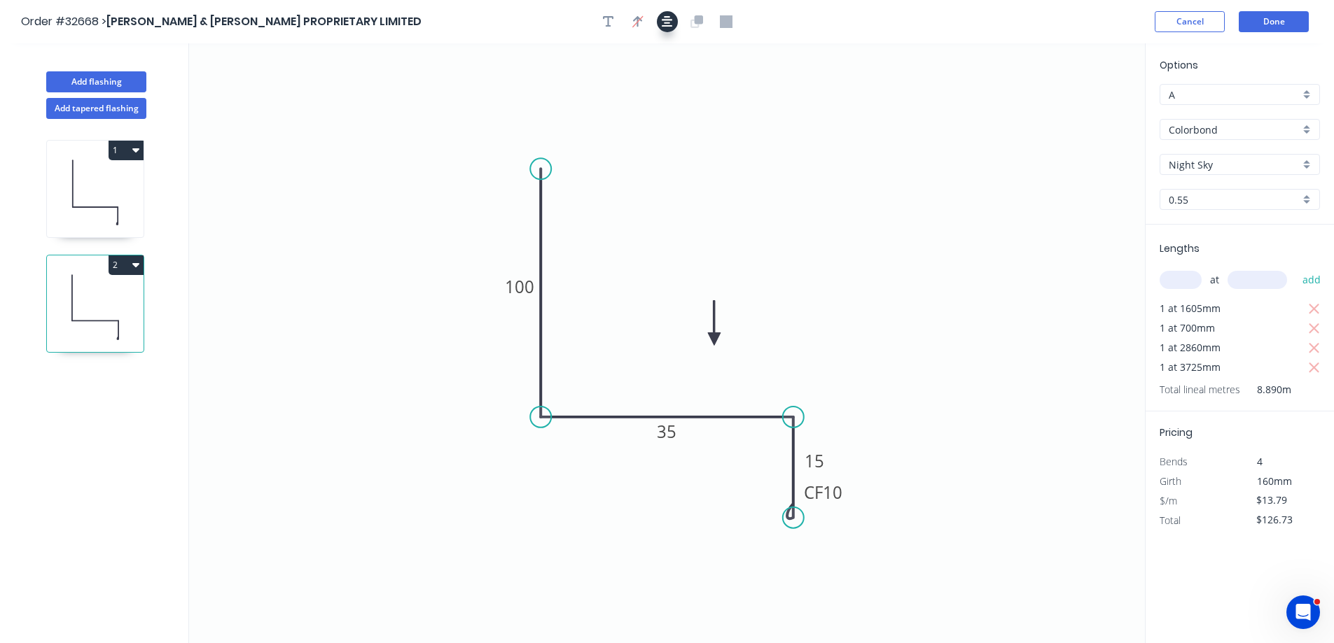
click at [668, 19] on icon "button" at bounding box center [667, 21] width 11 height 13
click at [1269, 18] on button "Done" at bounding box center [1273, 21] width 70 height 21
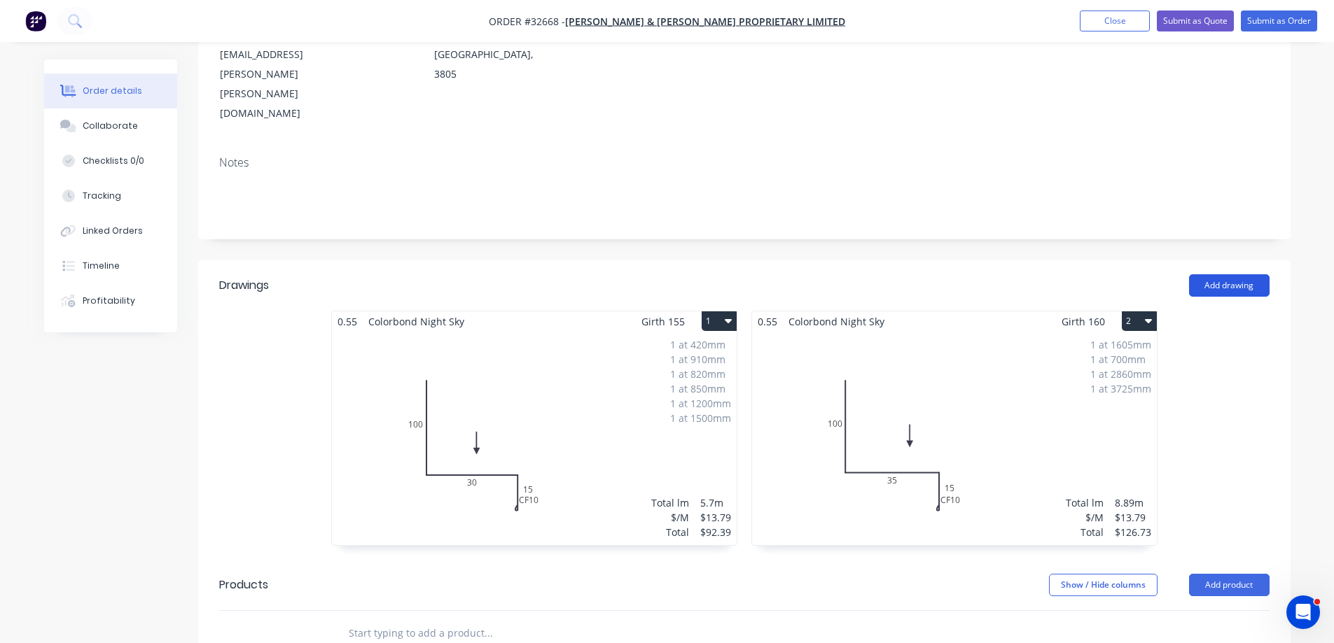
click at [1241, 274] on button "Add drawing" at bounding box center [1229, 285] width 81 height 22
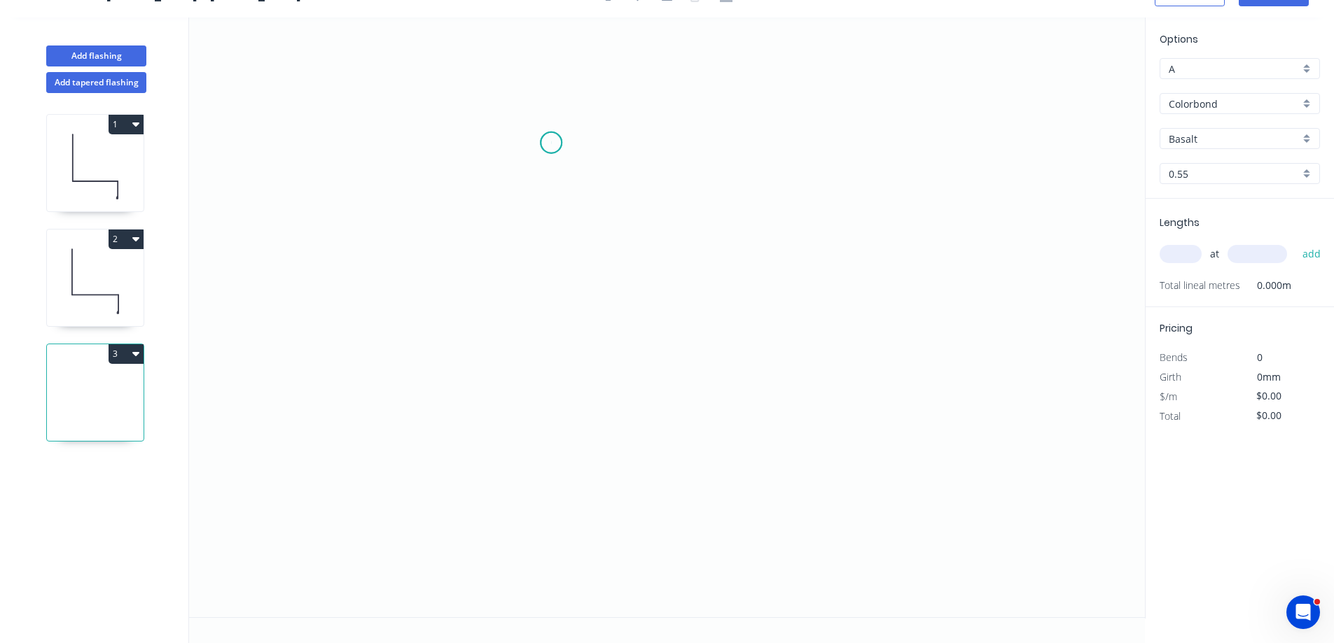
click at [551, 143] on icon "0" at bounding box center [667, 318] width 956 height 600
click at [533, 403] on icon "0" at bounding box center [667, 318] width 956 height 600
click at [822, 402] on icon "0 ?" at bounding box center [667, 318] width 956 height 600
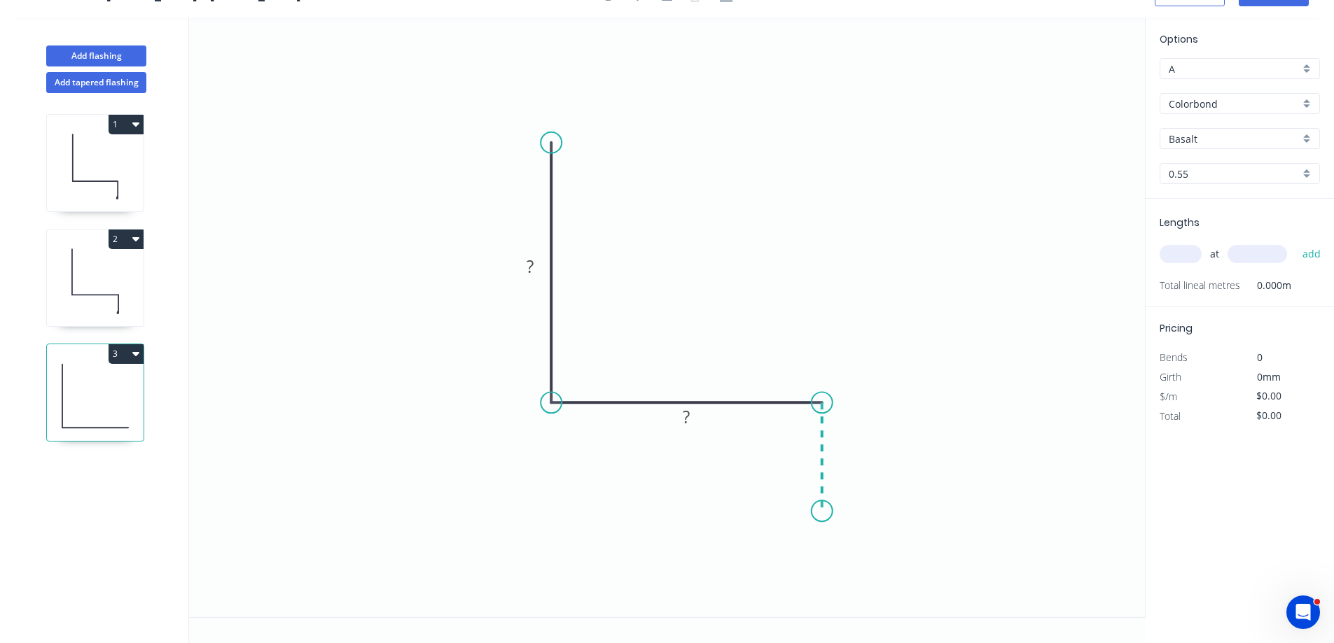
click at [823, 512] on icon "0 ? ?" at bounding box center [667, 318] width 956 height 600
drag, startPoint x: 533, startPoint y: 271, endPoint x: 885, endPoint y: 211, distance: 356.4
click at [534, 270] on g "?" at bounding box center [530, 266] width 28 height 23
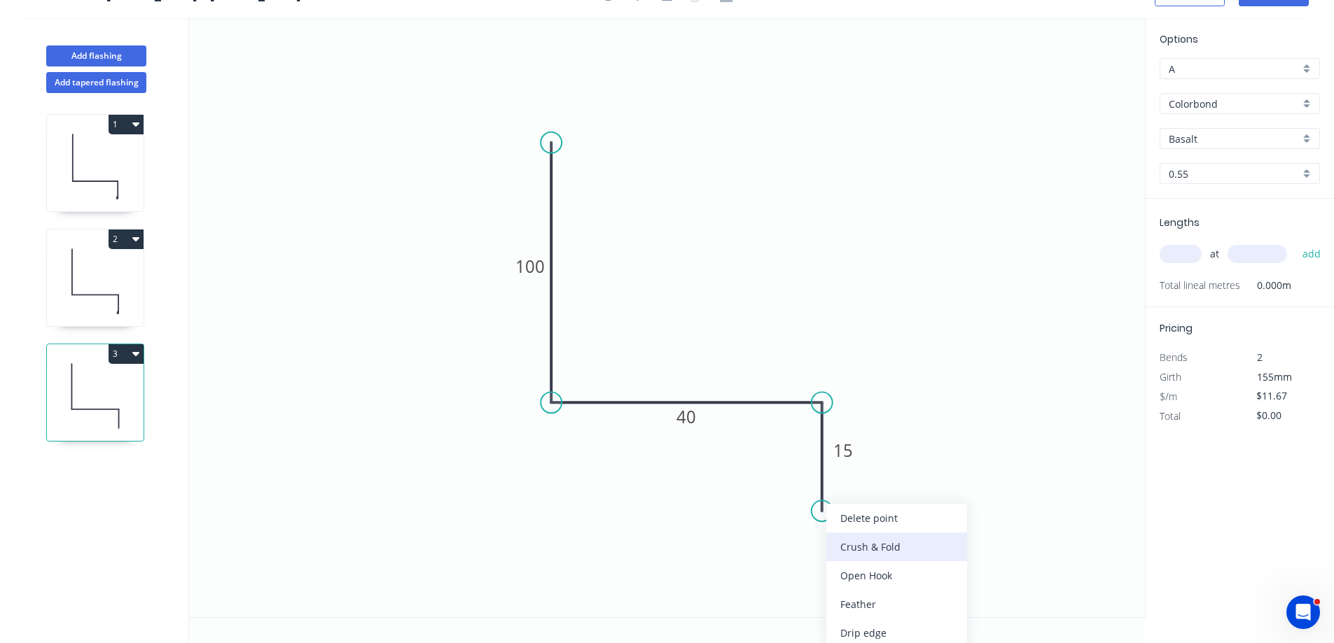
click at [902, 542] on div "Crush & Fold" at bounding box center [896, 547] width 141 height 29
type input "$13.79"
click at [884, 550] on div "Flip bend" at bounding box center [893, 555] width 141 height 29
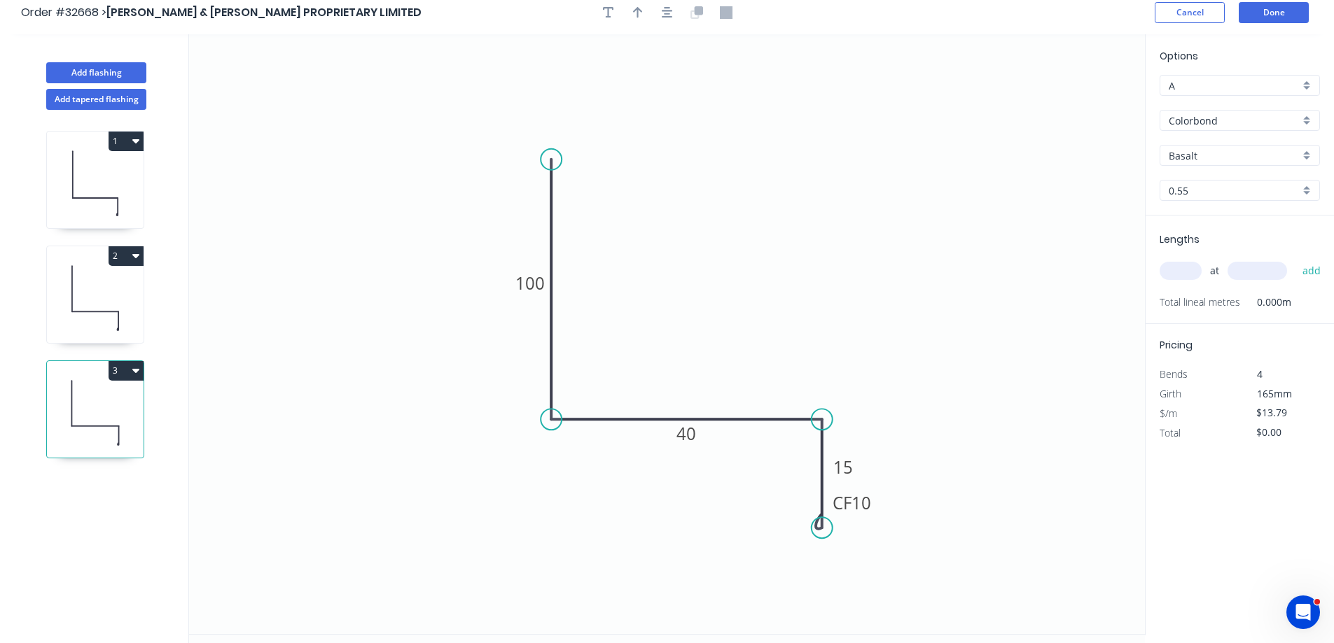
scroll to position [0, 0]
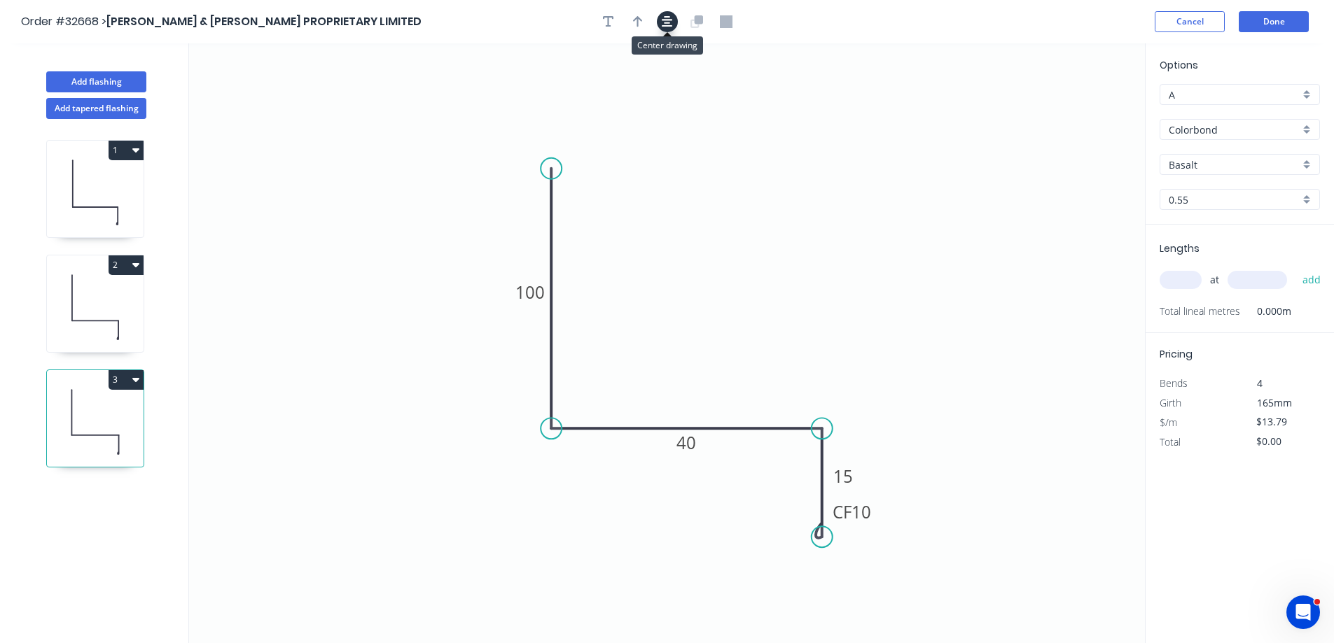
click at [664, 19] on icon "button" at bounding box center [667, 21] width 11 height 13
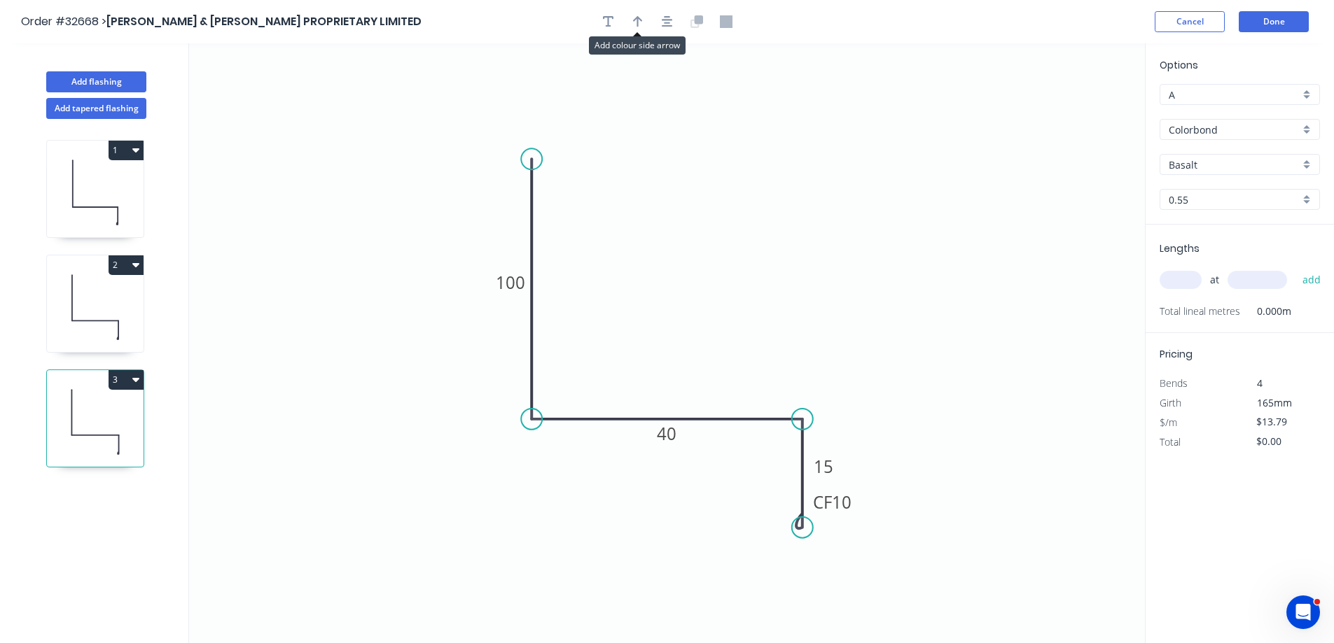
click at [636, 15] on icon "button" at bounding box center [638, 21] width 10 height 13
drag, startPoint x: 1074, startPoint y: 111, endPoint x: 739, endPoint y: 327, distance: 398.5
click at [670, 335] on icon at bounding box center [669, 319] width 13 height 45
click at [1310, 164] on div "Basalt" at bounding box center [1239, 164] width 160 height 21
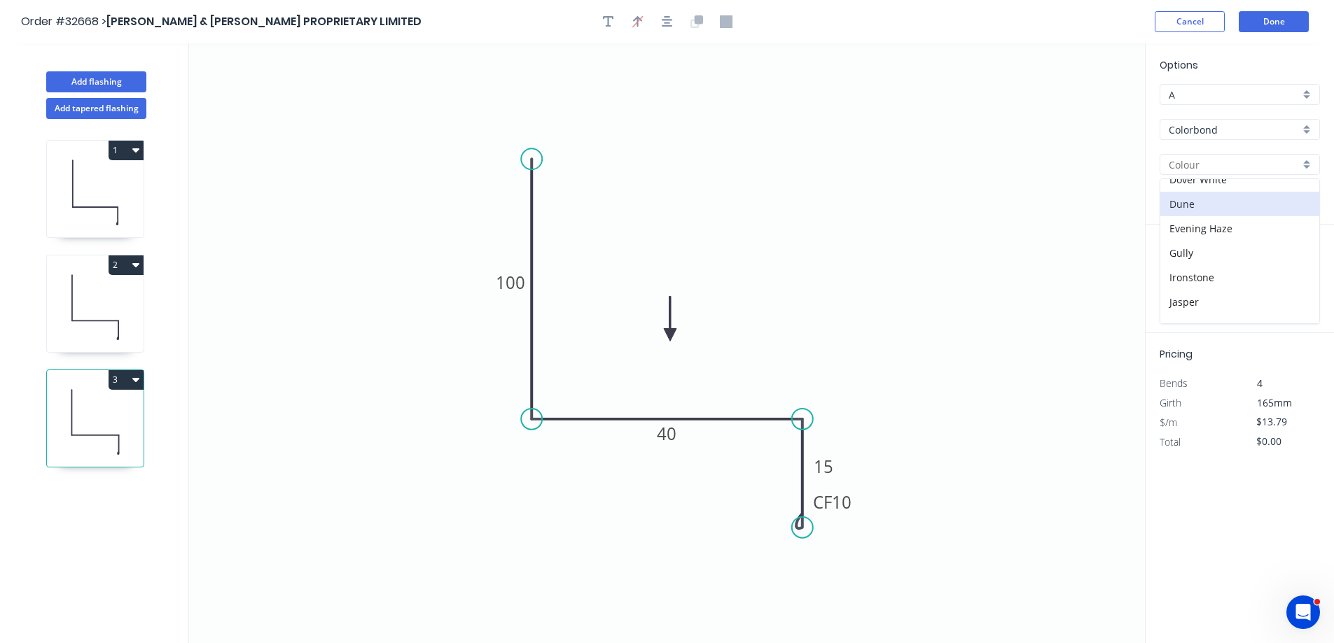
scroll to position [280, 0]
click at [1249, 280] on div "Night Sky" at bounding box center [1239, 279] width 159 height 25
type input "Night Sky"
click at [1192, 286] on input "text" at bounding box center [1180, 280] width 42 height 18
type input "1"
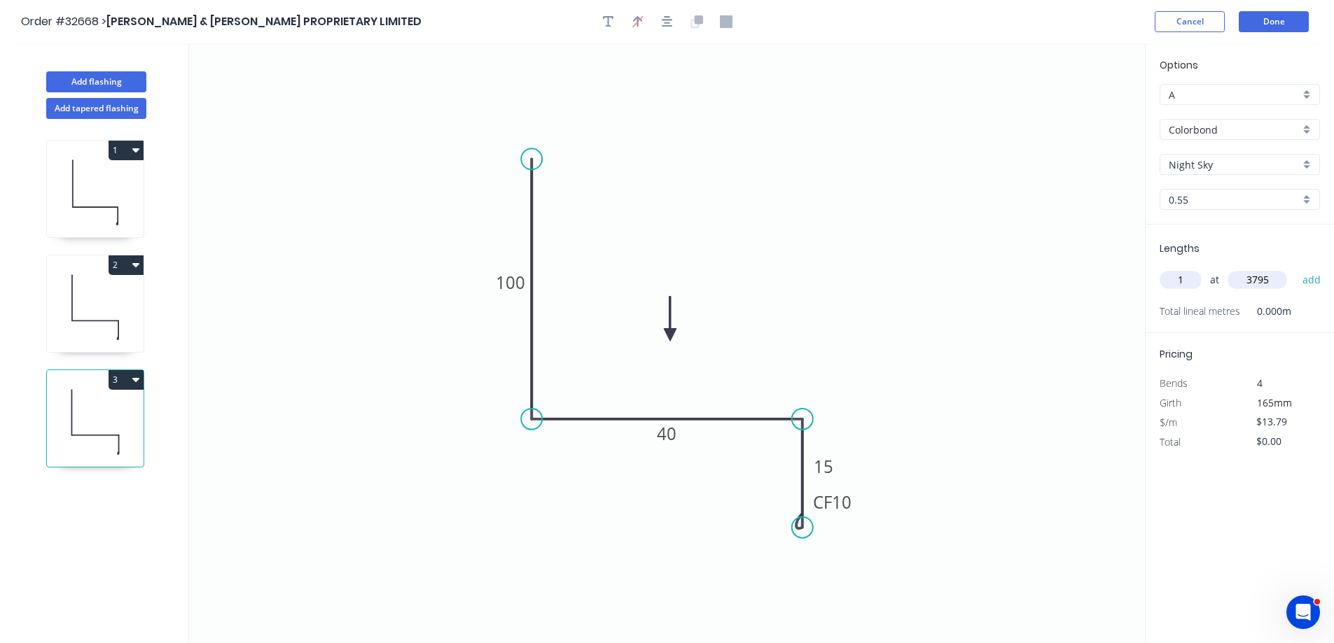
type input "3795"
click at [1295, 268] on button "add" at bounding box center [1311, 280] width 33 height 24
type input "$52.33"
type input "1"
type input "1945"
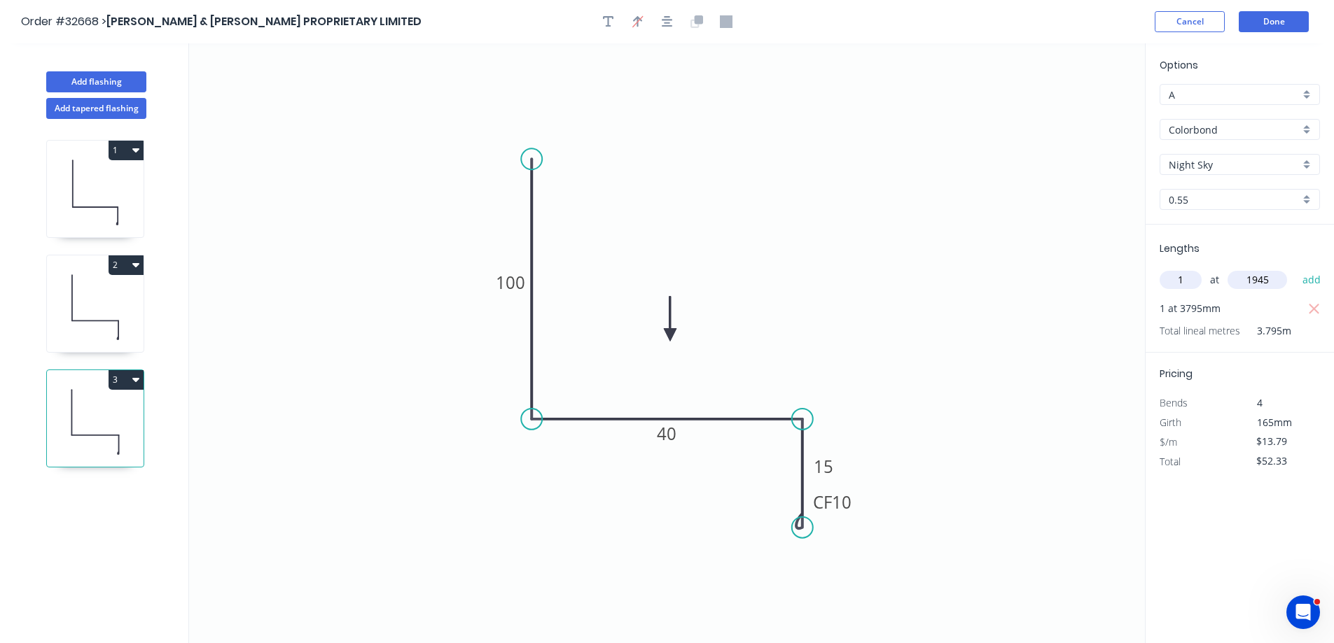
click at [1295, 268] on button "add" at bounding box center [1311, 280] width 33 height 24
type input "$79.15"
click at [1262, 22] on button "Done" at bounding box center [1273, 21] width 70 height 21
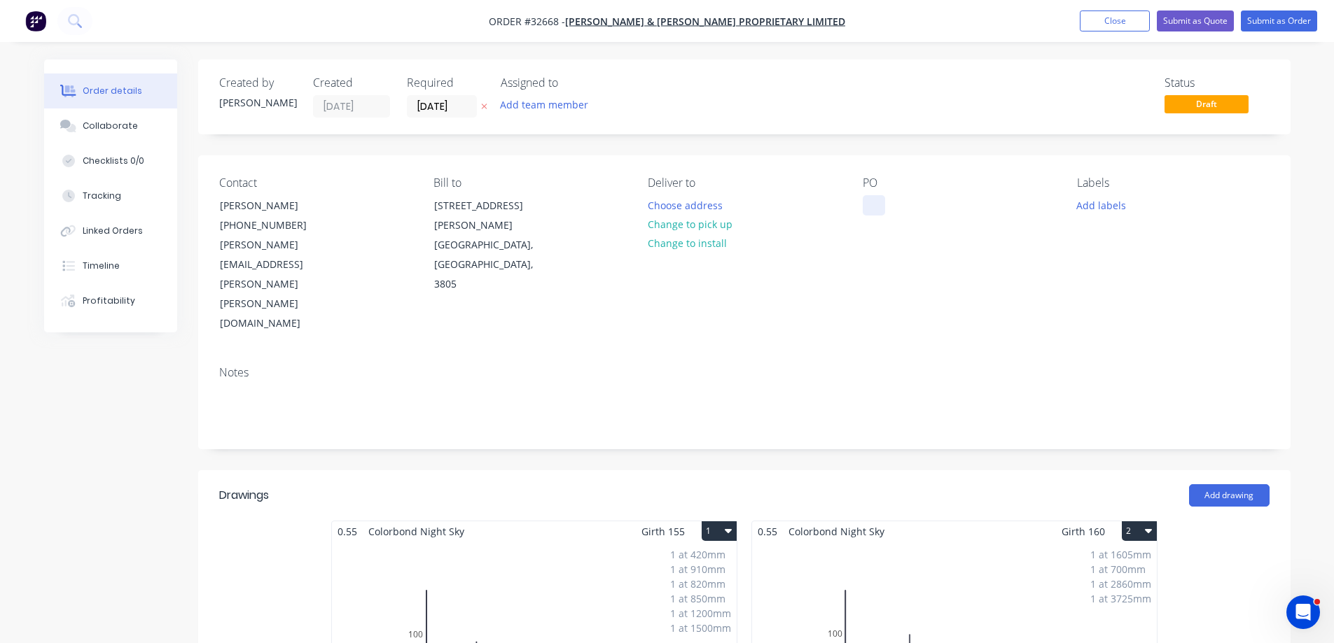
click at [871, 202] on div at bounding box center [873, 205] width 22 height 20
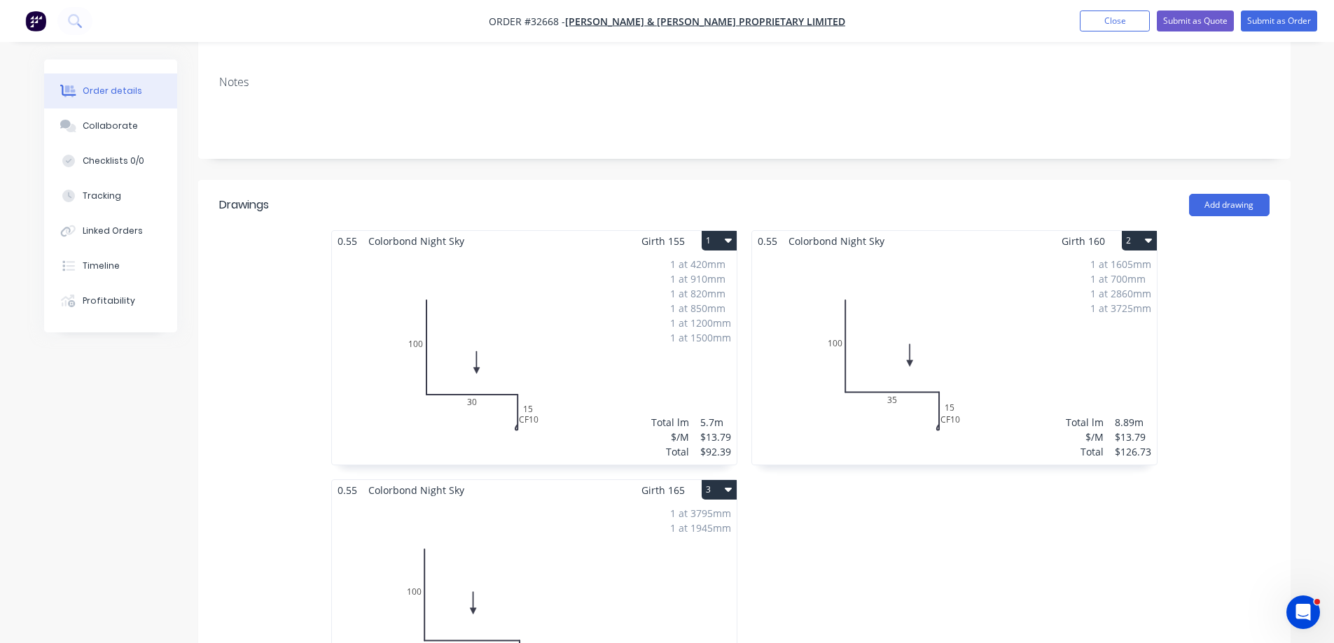
scroll to position [122, 0]
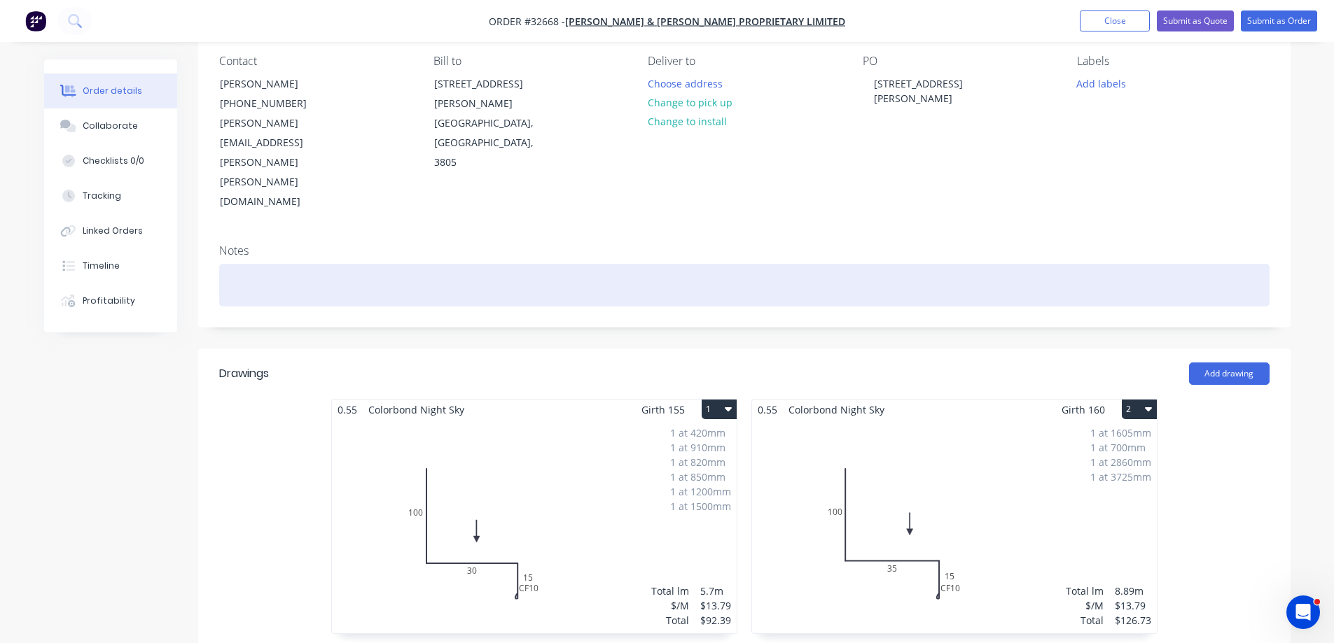
click at [256, 264] on div at bounding box center [744, 285] width 1050 height 43
click at [383, 264] on div "WE CAN HAVE READY FOR [DATE]" at bounding box center [744, 285] width 1050 height 43
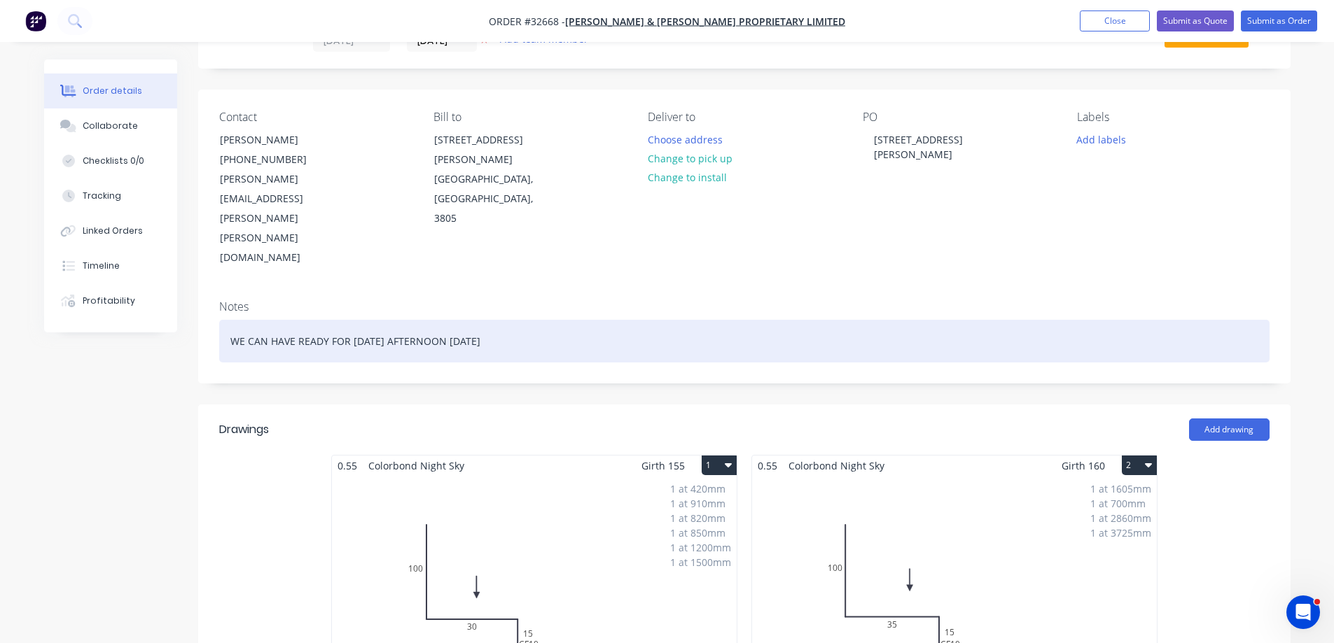
scroll to position [0, 0]
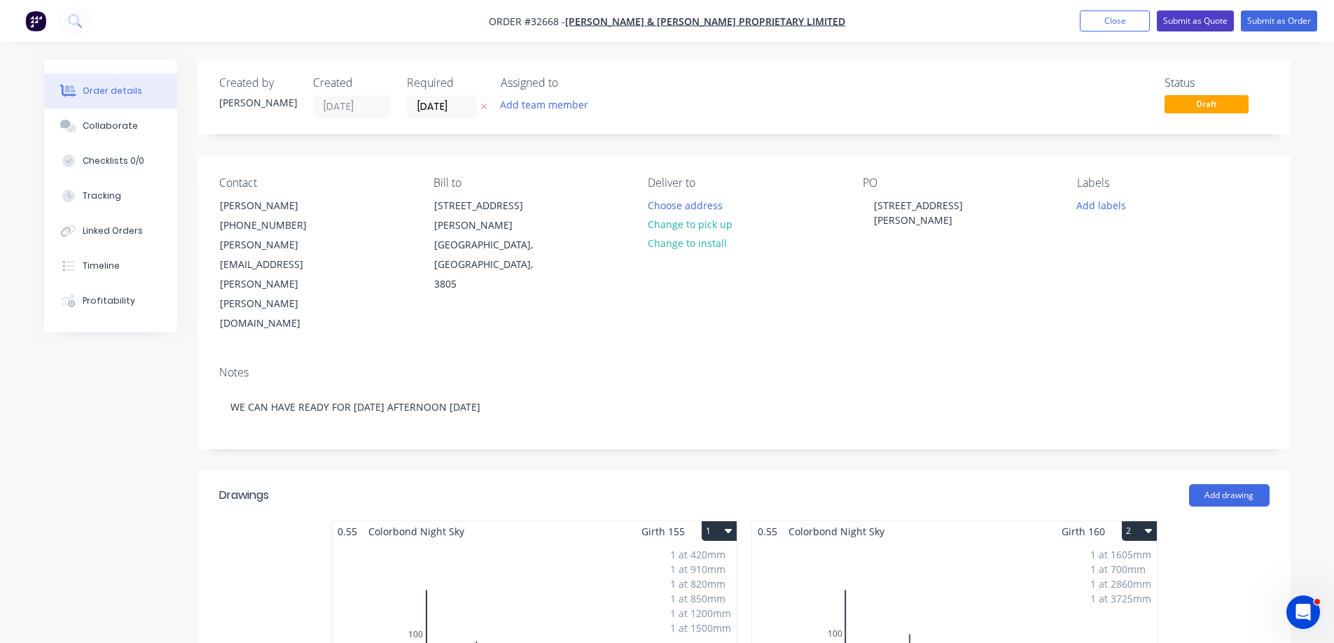
click at [1207, 20] on button "Submit as Quote" at bounding box center [1195, 21] width 77 height 21
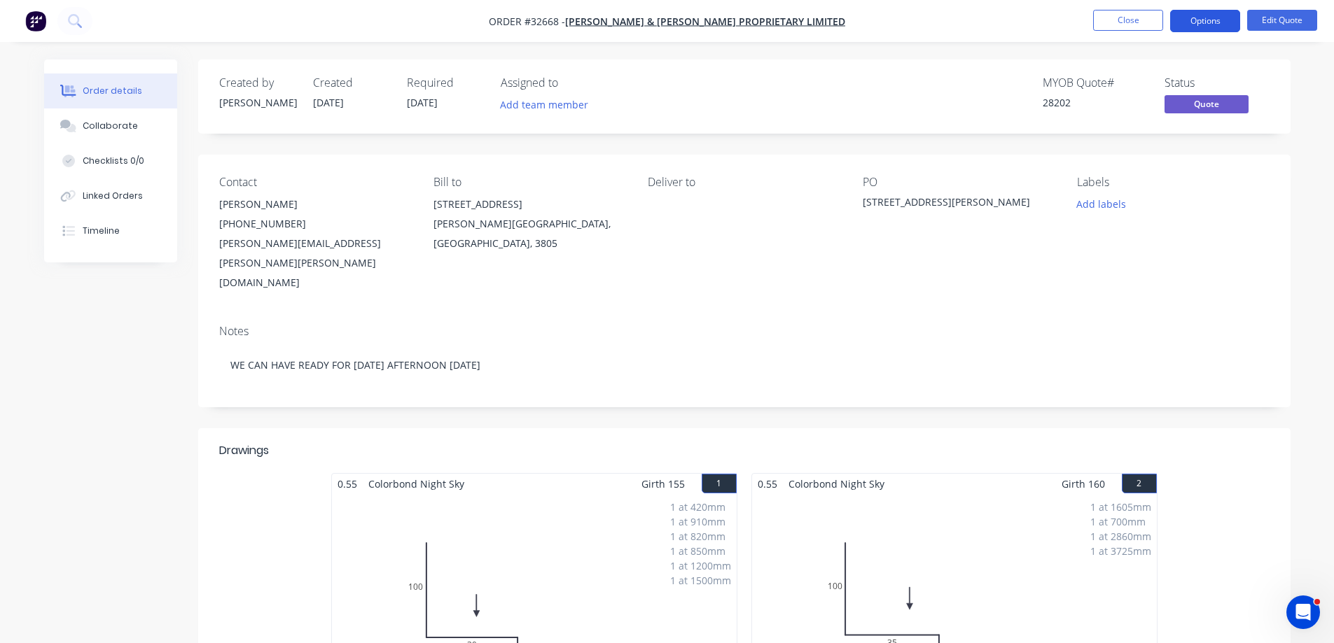
click at [1227, 23] on button "Options" at bounding box center [1205, 21] width 70 height 22
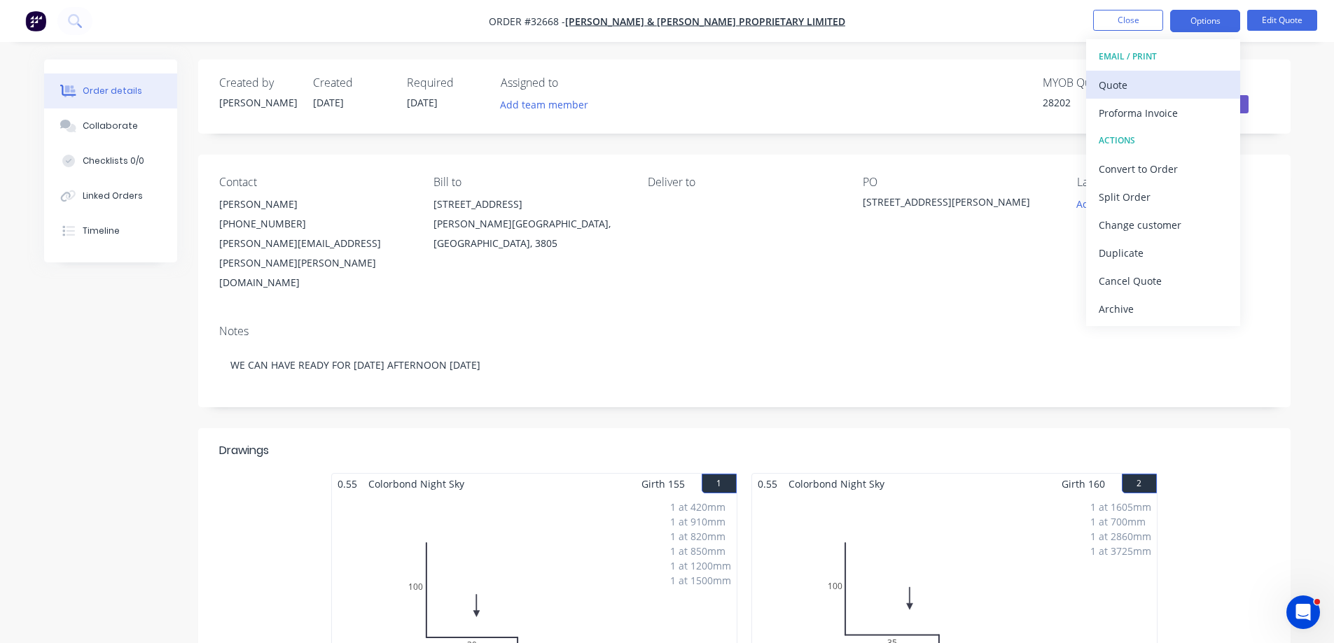
click at [1142, 83] on div "Quote" at bounding box center [1162, 85] width 129 height 20
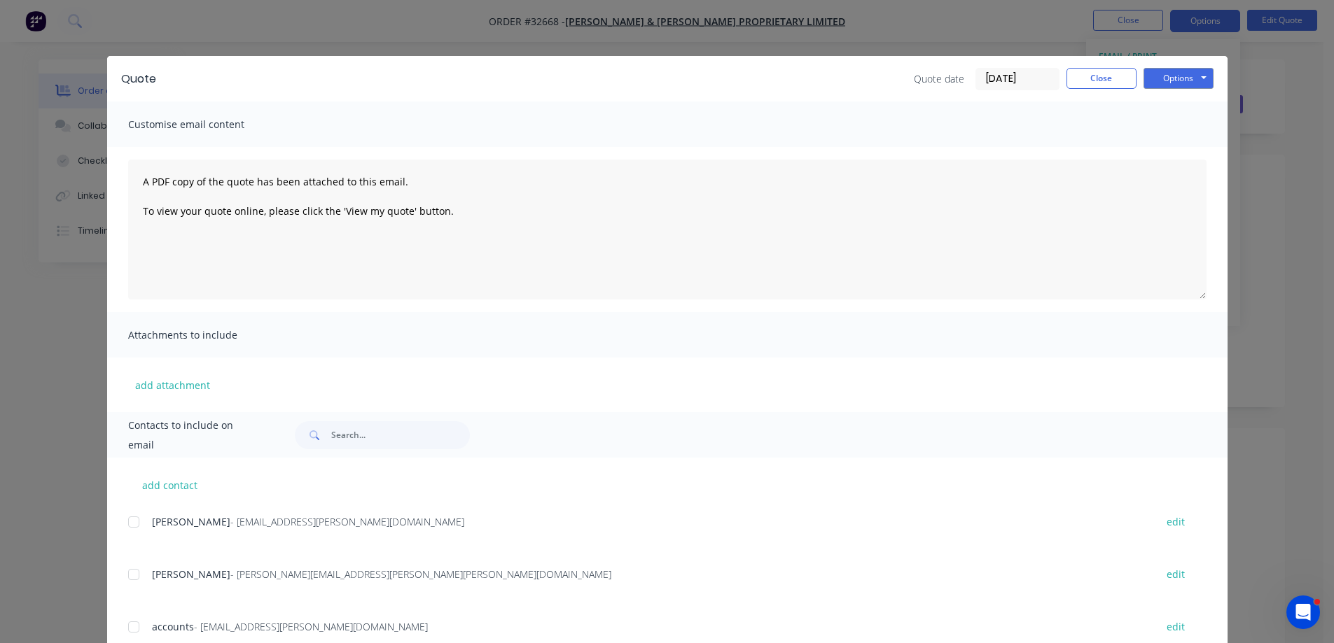
click at [127, 577] on div at bounding box center [134, 575] width 28 height 28
click at [1173, 78] on button "Options" at bounding box center [1178, 78] width 70 height 21
click at [1196, 150] on button "Email" at bounding box center [1188, 149] width 90 height 23
click at [1105, 78] on button "Close" at bounding box center [1101, 78] width 70 height 21
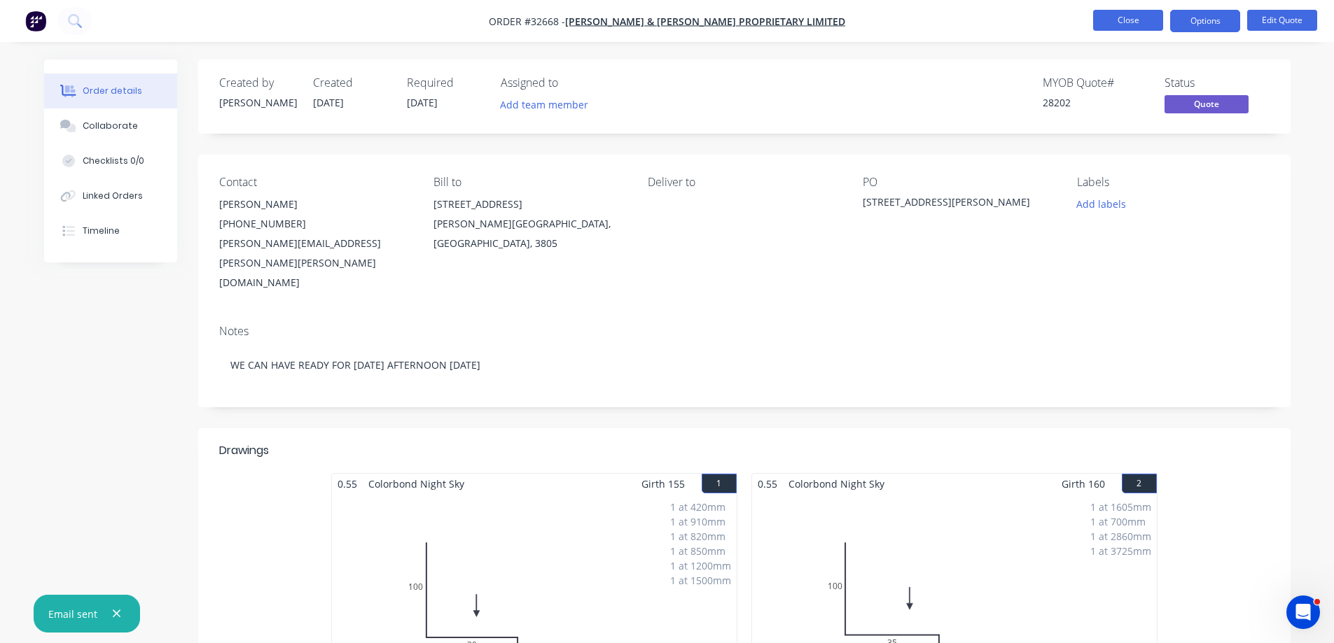
click at [1129, 24] on button "Close" at bounding box center [1128, 20] width 70 height 21
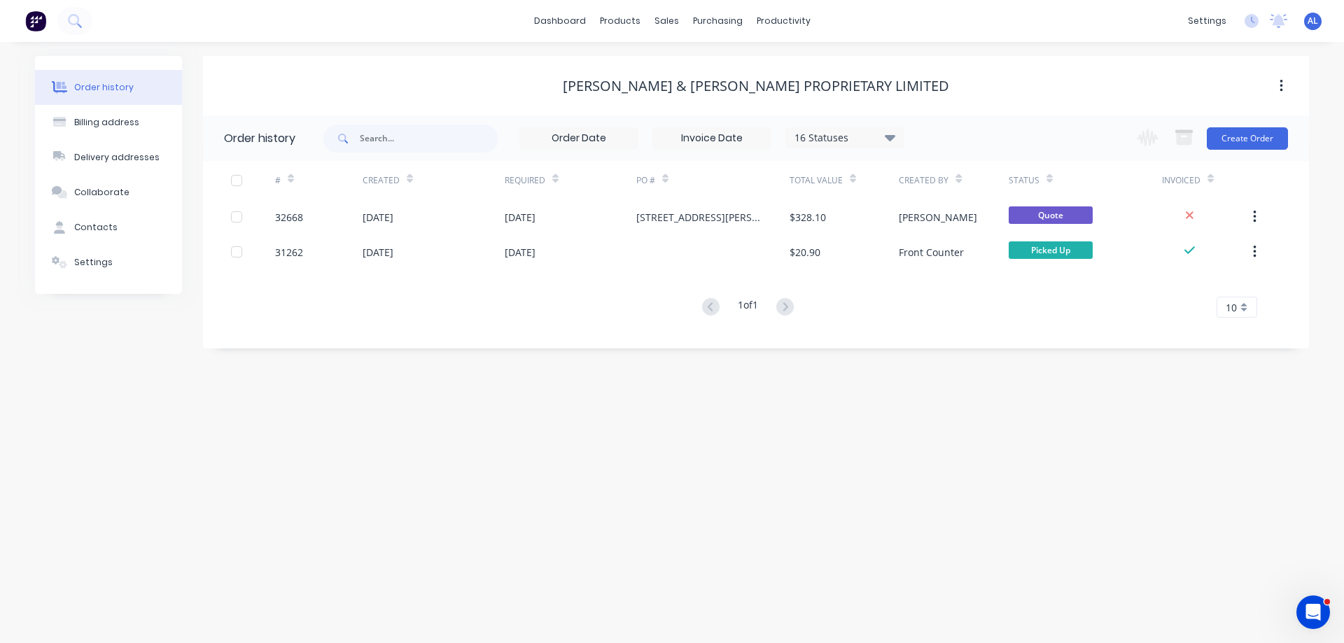
click at [39, 25] on img at bounding box center [35, 21] width 21 height 21
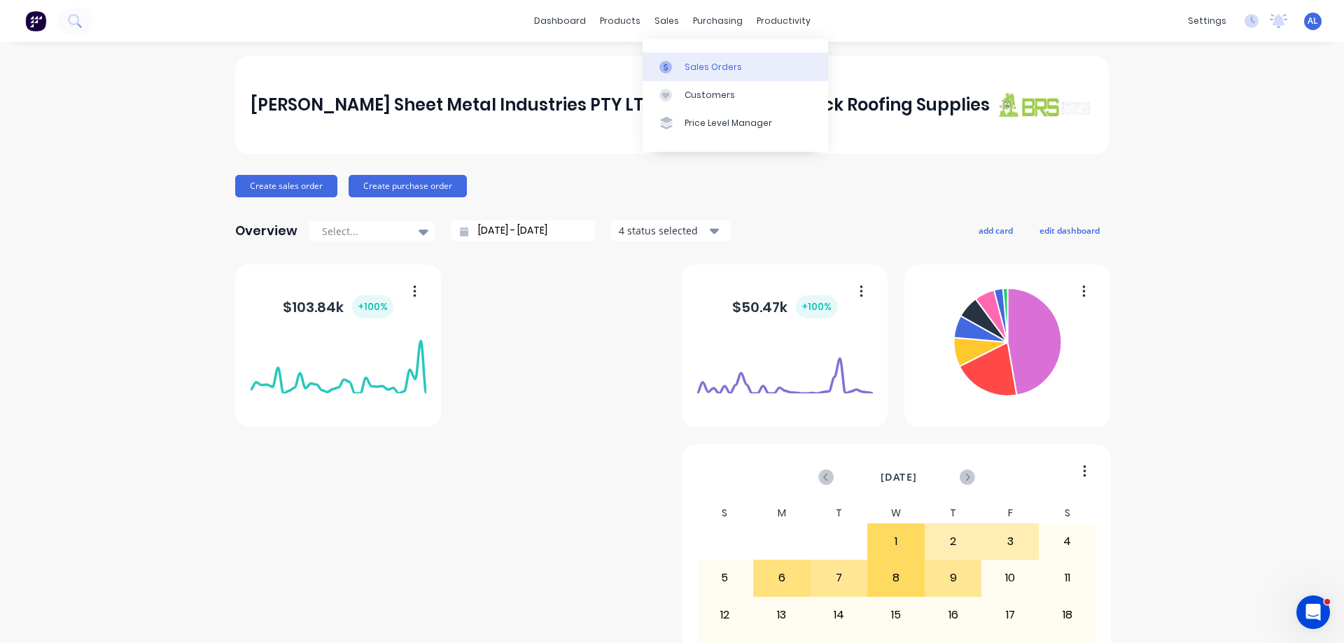
click at [722, 65] on div "Sales Orders" at bounding box center [713, 67] width 57 height 13
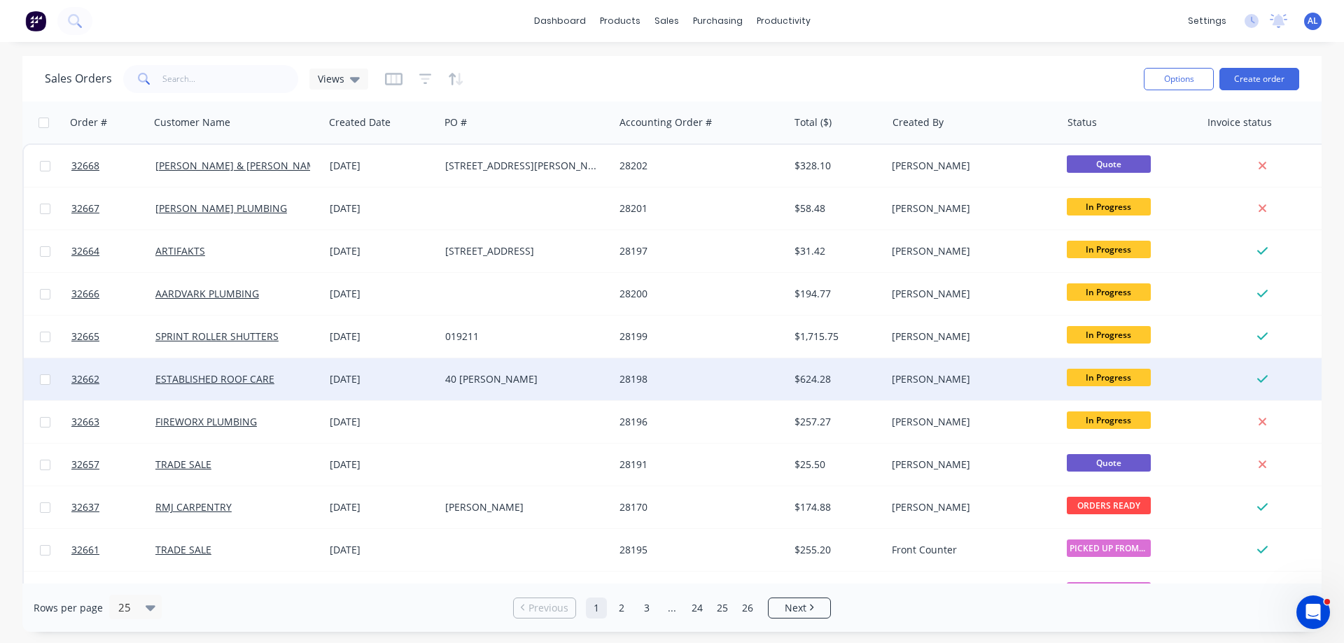
click at [608, 375] on div "40 [PERSON_NAME]" at bounding box center [526, 379] width 163 height 14
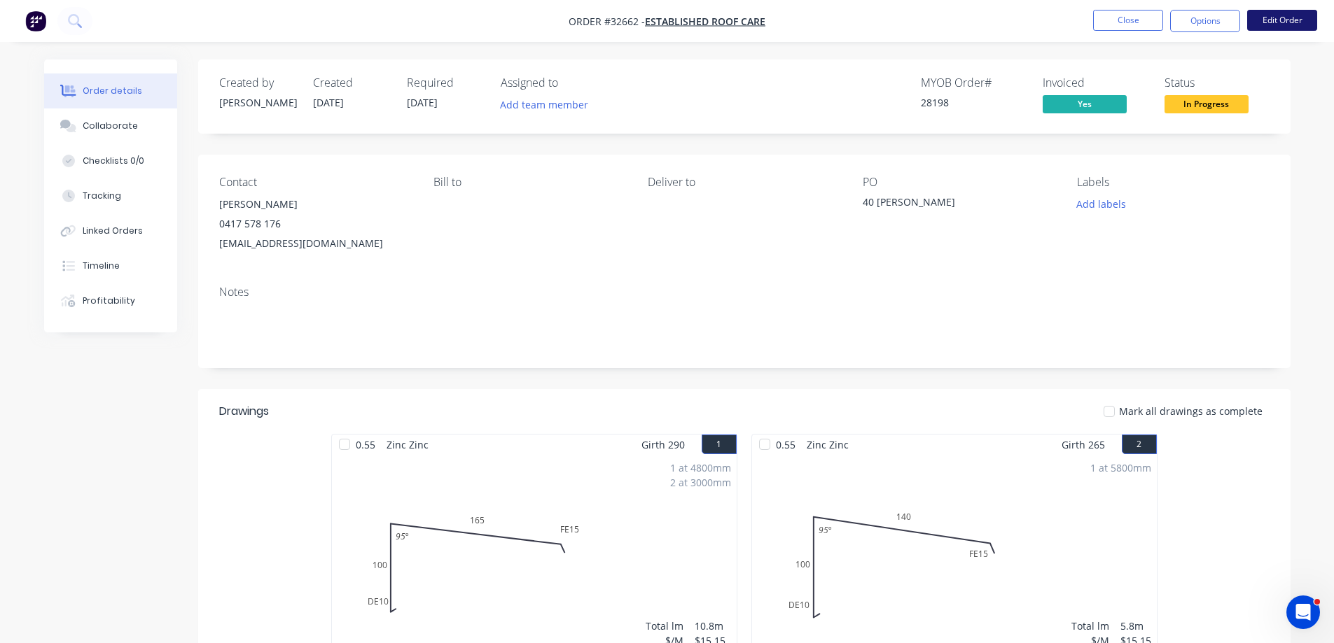
click at [1261, 24] on button "Edit Order" at bounding box center [1282, 20] width 70 height 21
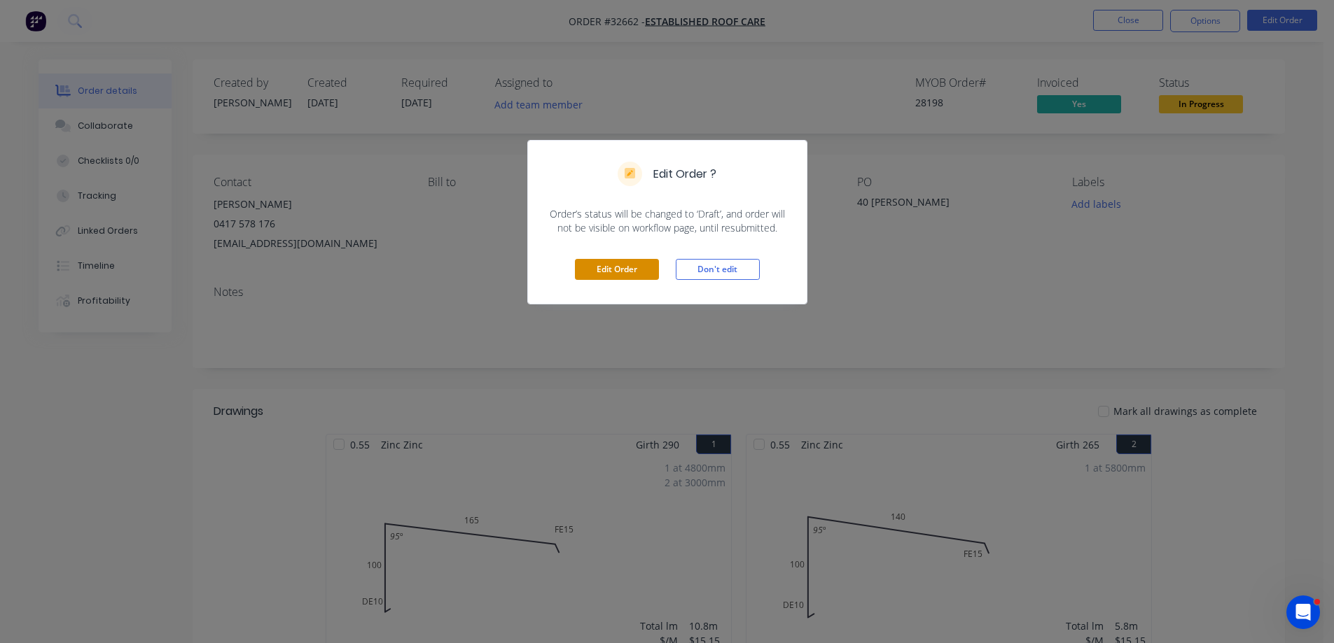
click at [623, 272] on button "Edit Order" at bounding box center [617, 269] width 84 height 21
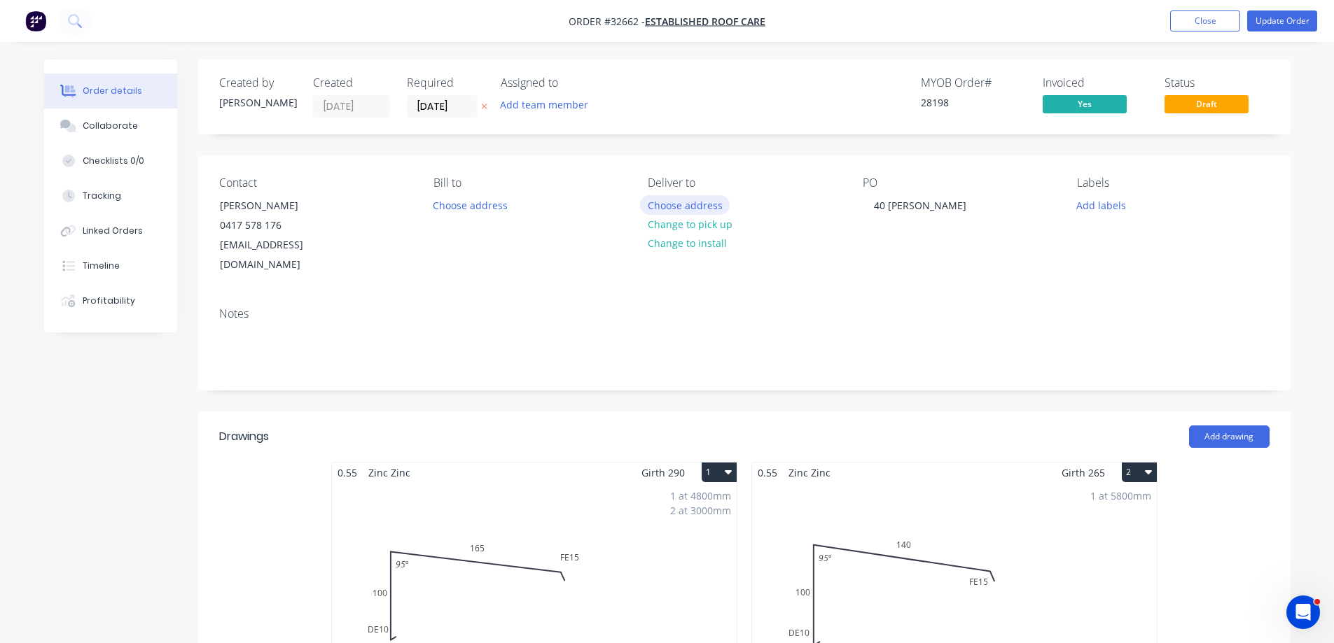
click at [691, 213] on button "Choose address" at bounding box center [685, 204] width 90 height 19
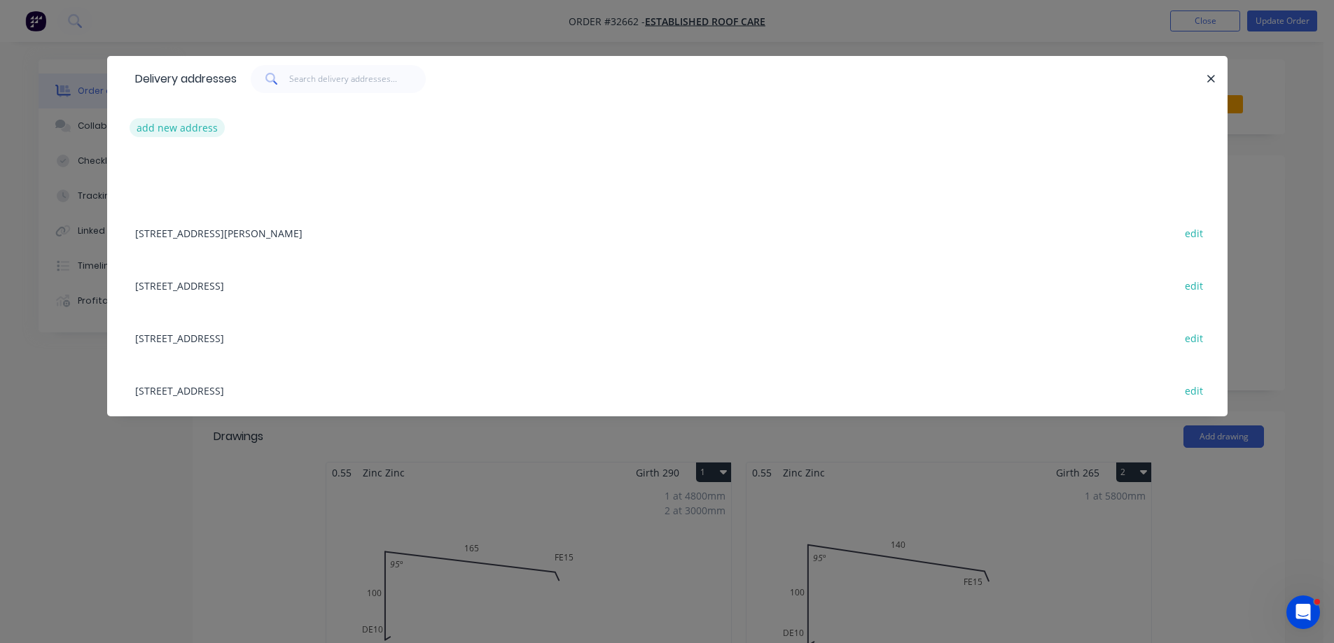
click at [165, 127] on button "add new address" at bounding box center [178, 127] width 96 height 19
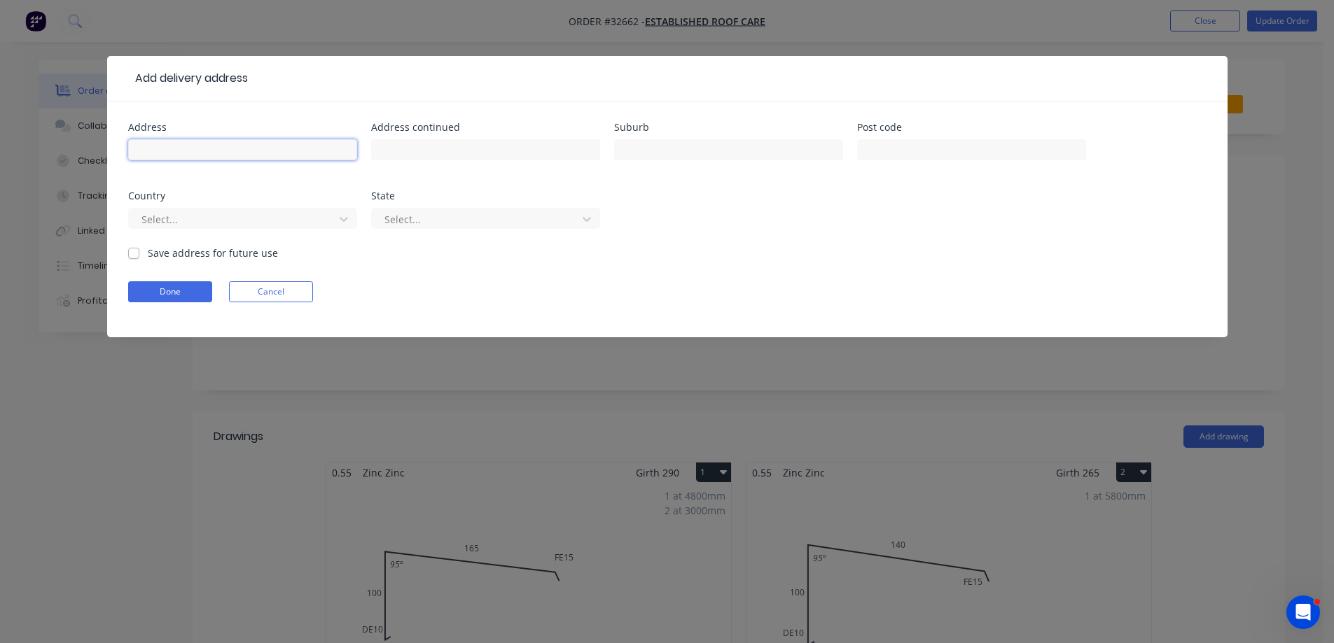
click at [214, 146] on input "text" at bounding box center [242, 149] width 229 height 21
type input "[STREET_ADDRESS][PERSON_NAME]"
type input "[GEOGRAPHIC_DATA]"
click at [148, 253] on label "Save address for future use" at bounding box center [213, 253] width 130 height 15
click at [133, 253] on input "Save address for future use" at bounding box center [133, 252] width 11 height 13
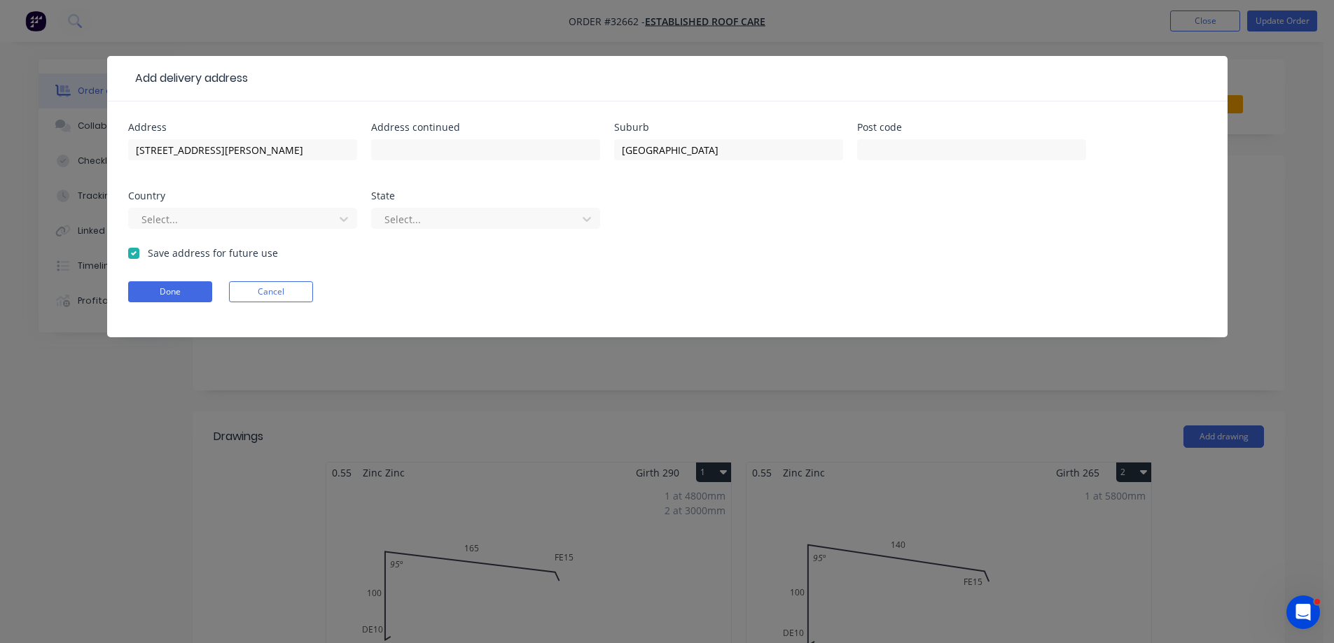
checkbox input "true"
click at [172, 290] on button "Done" at bounding box center [170, 291] width 84 height 21
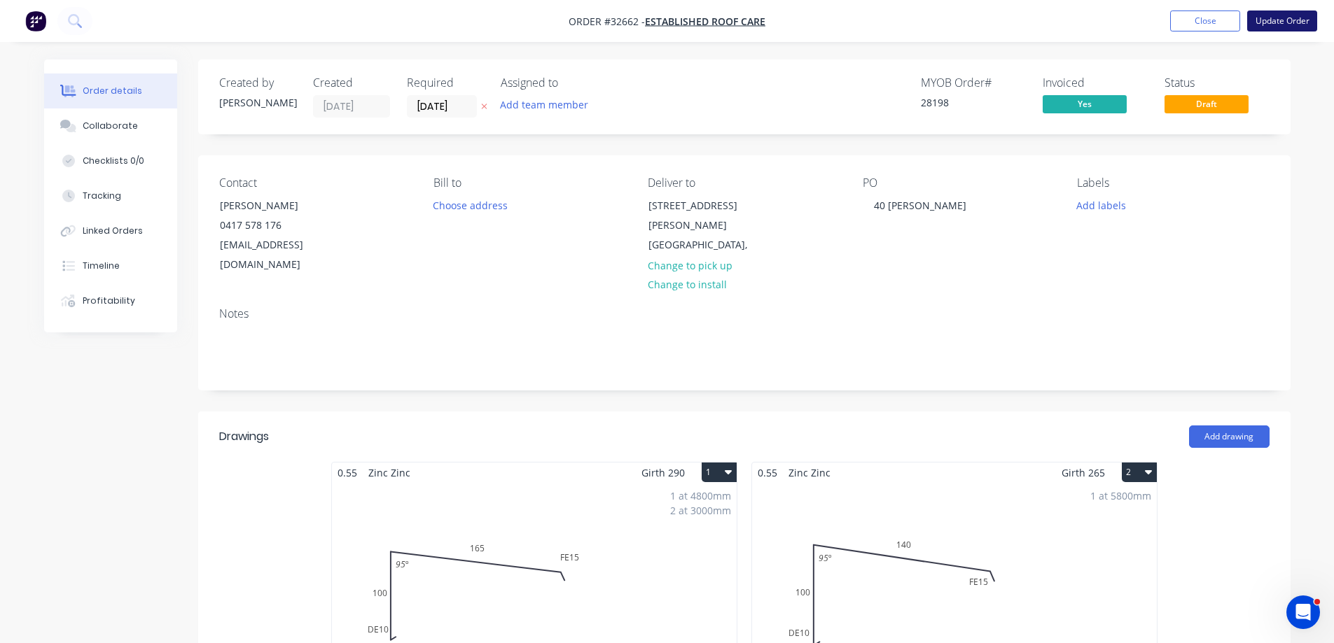
click at [1272, 21] on button "Update Order" at bounding box center [1282, 21] width 70 height 21
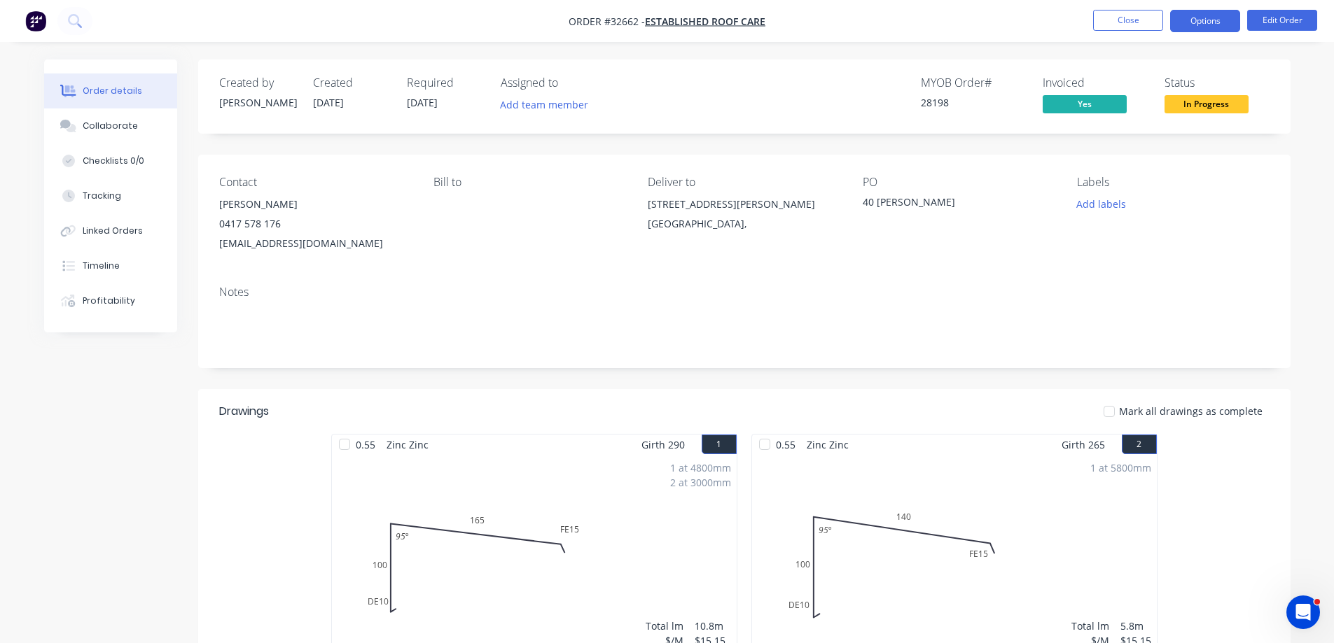
click at [1202, 22] on button "Options" at bounding box center [1205, 21] width 70 height 22
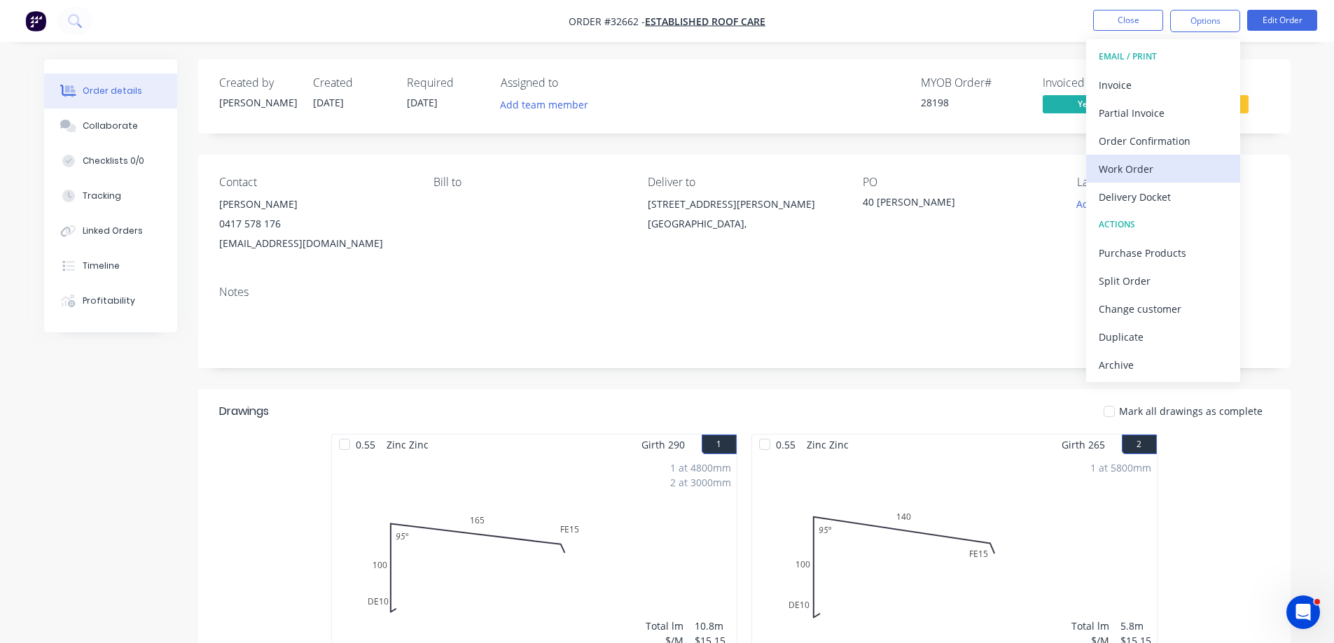
click at [1161, 166] on div "Work Order" at bounding box center [1162, 169] width 129 height 20
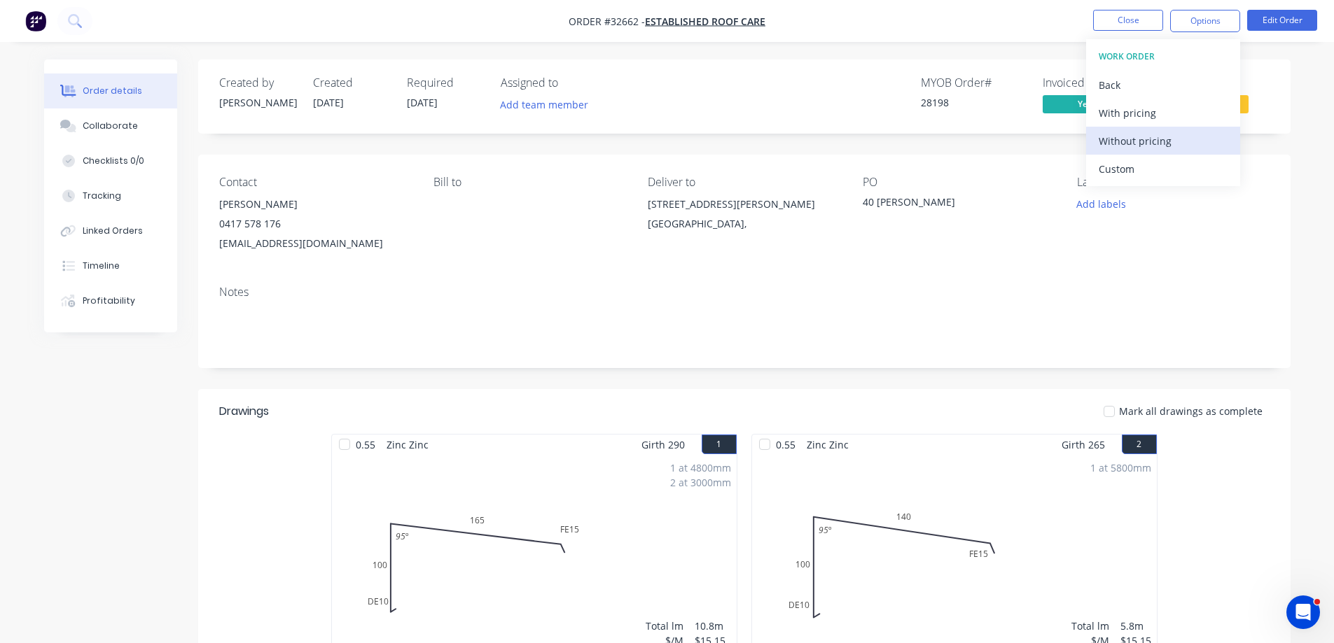
click at [1173, 139] on div "Without pricing" at bounding box center [1162, 141] width 129 height 20
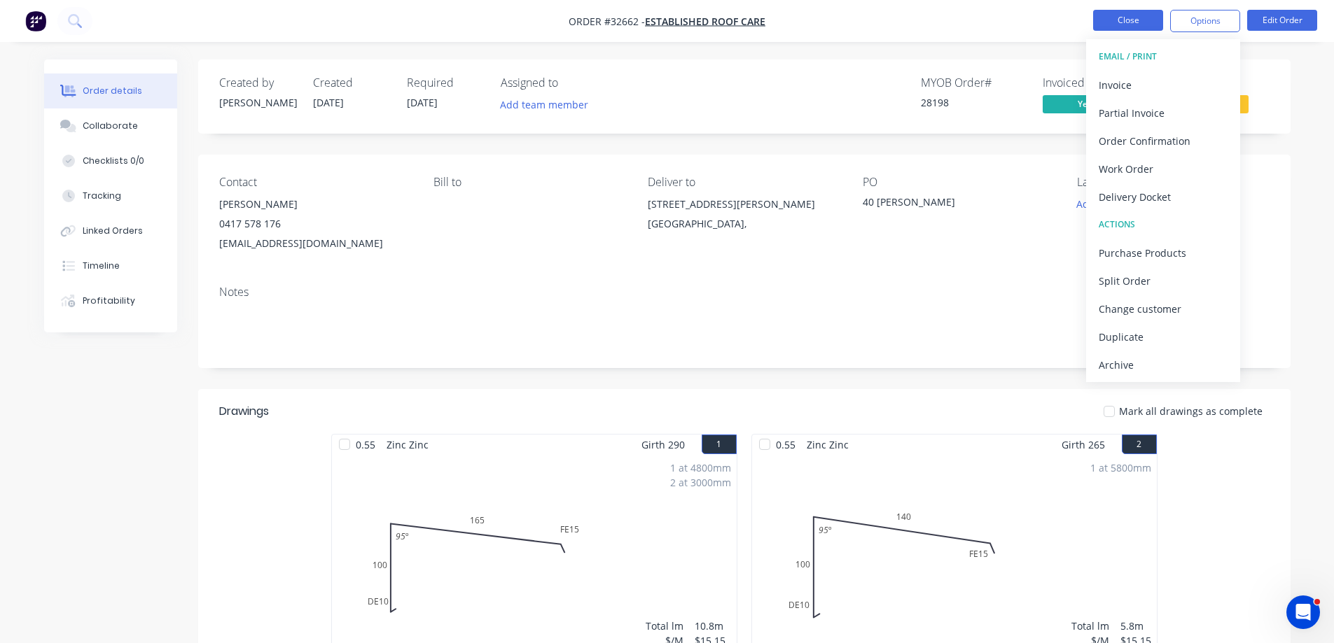
click at [1126, 17] on button "Close" at bounding box center [1128, 20] width 70 height 21
